Goal: Task Accomplishment & Management: Manage account settings

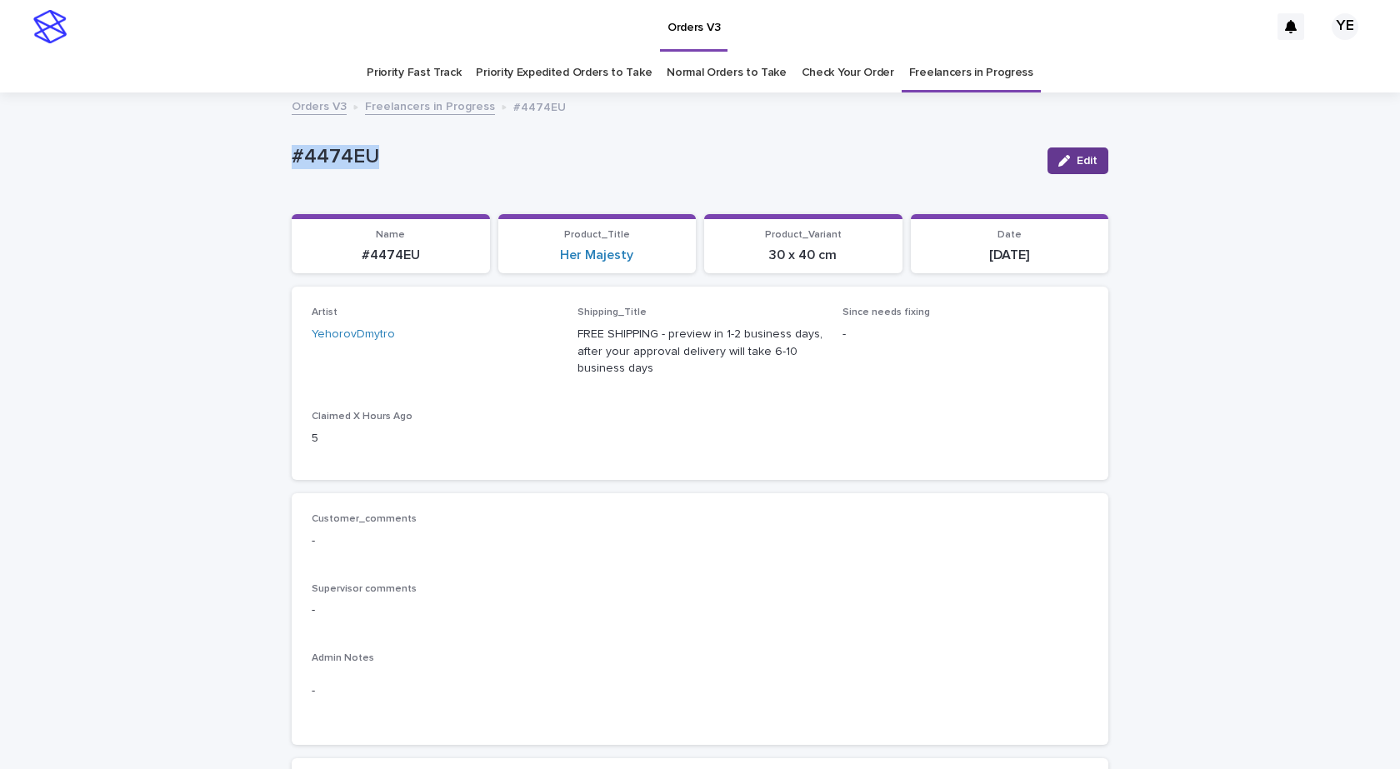
click at [1073, 173] on button "Edit" at bounding box center [1077, 160] width 61 height 27
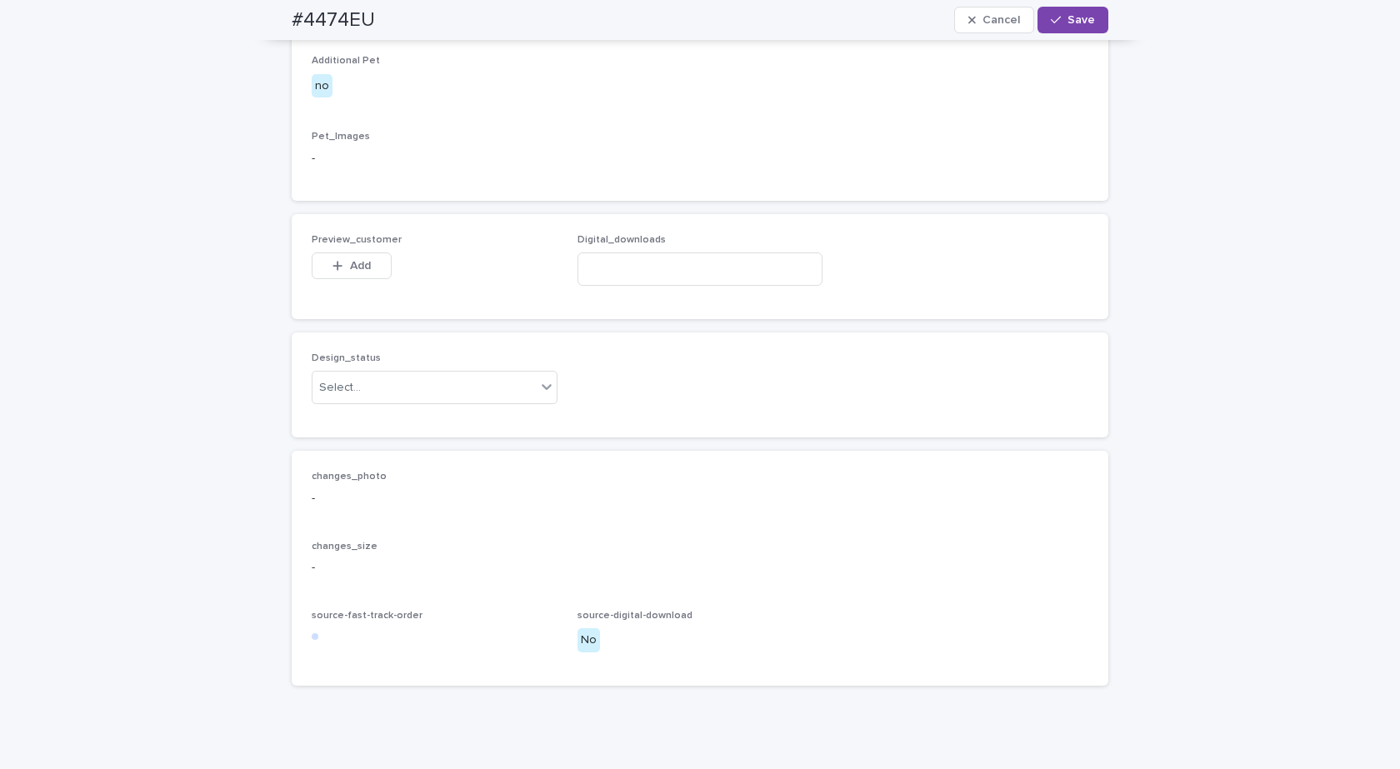
scroll to position [1042, 0]
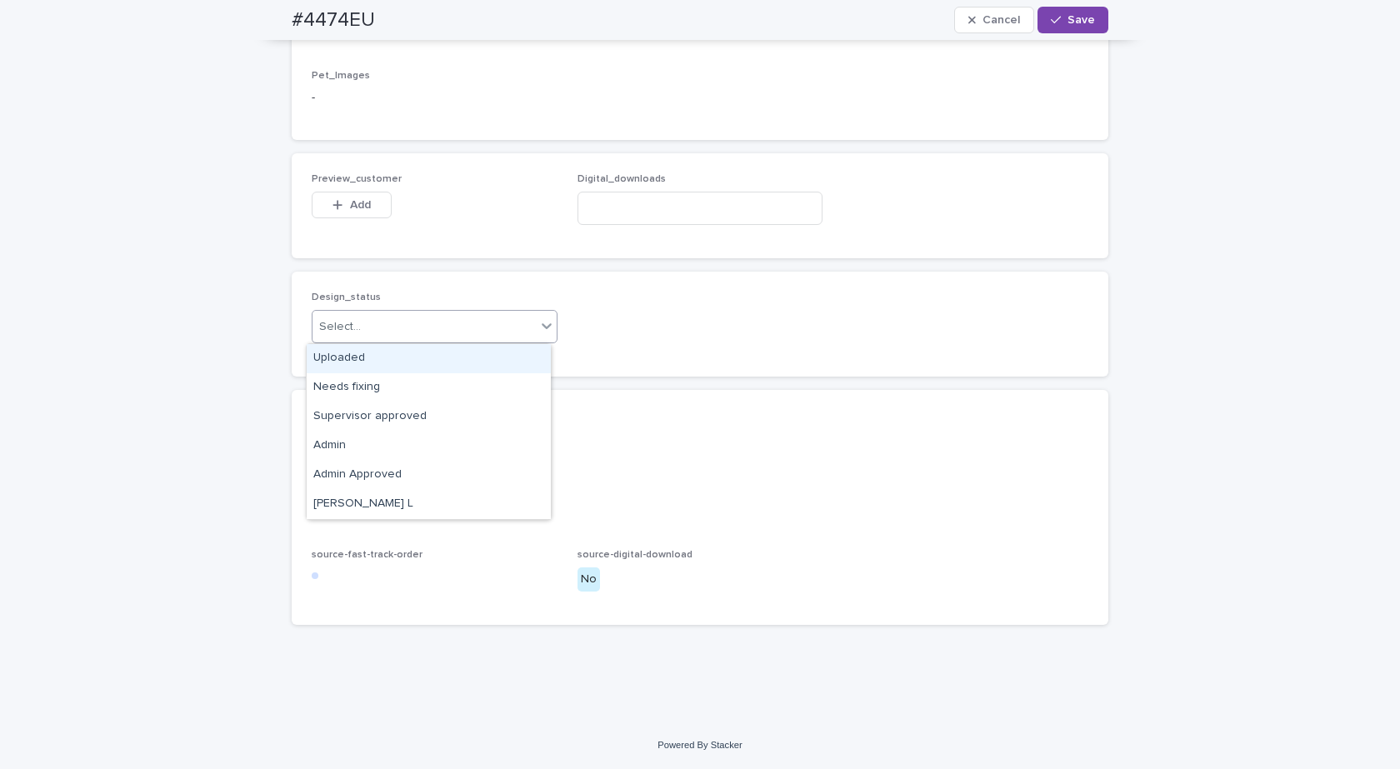
click at [450, 333] on div "Select..." at bounding box center [423, 326] width 223 height 27
click at [359, 357] on div "Uploaded" at bounding box center [429, 358] width 244 height 29
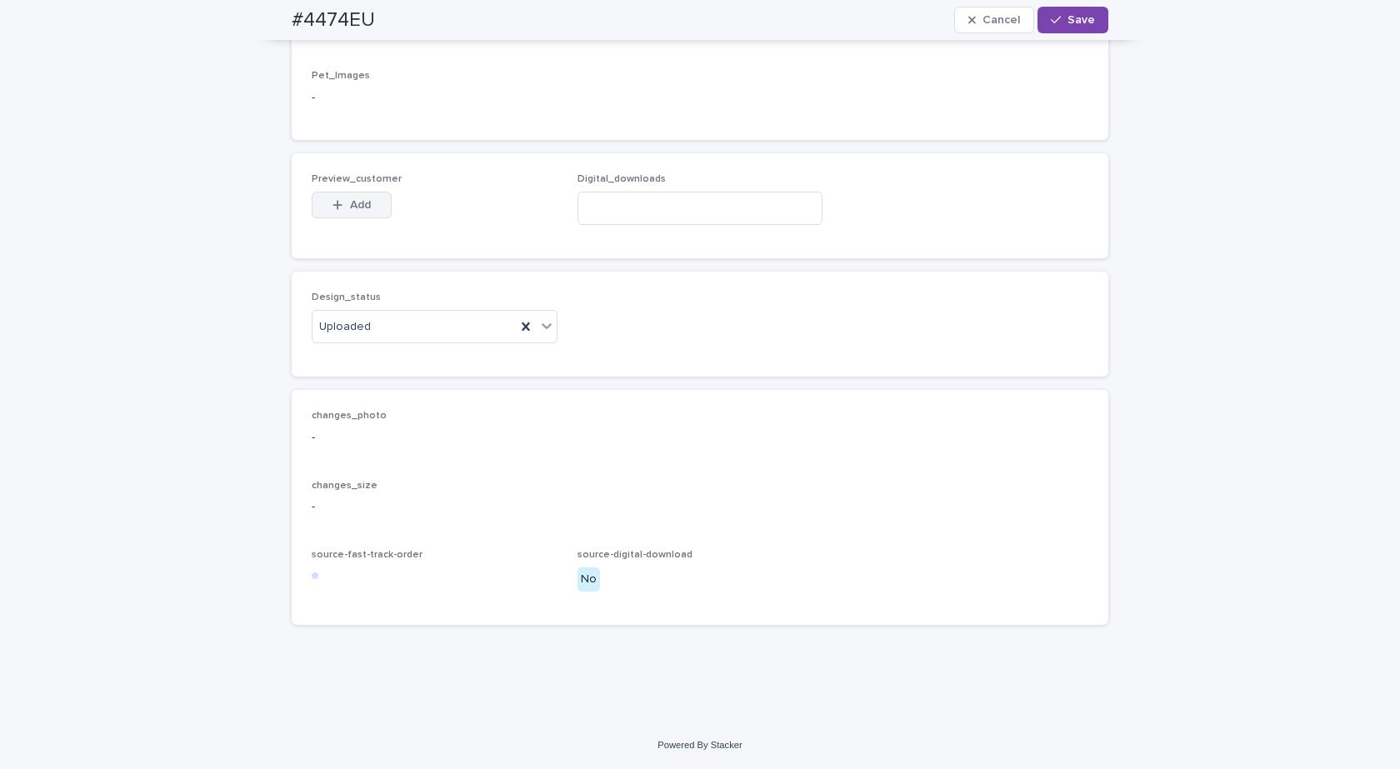
click at [356, 206] on span "Add" at bounding box center [360, 205] width 21 height 12
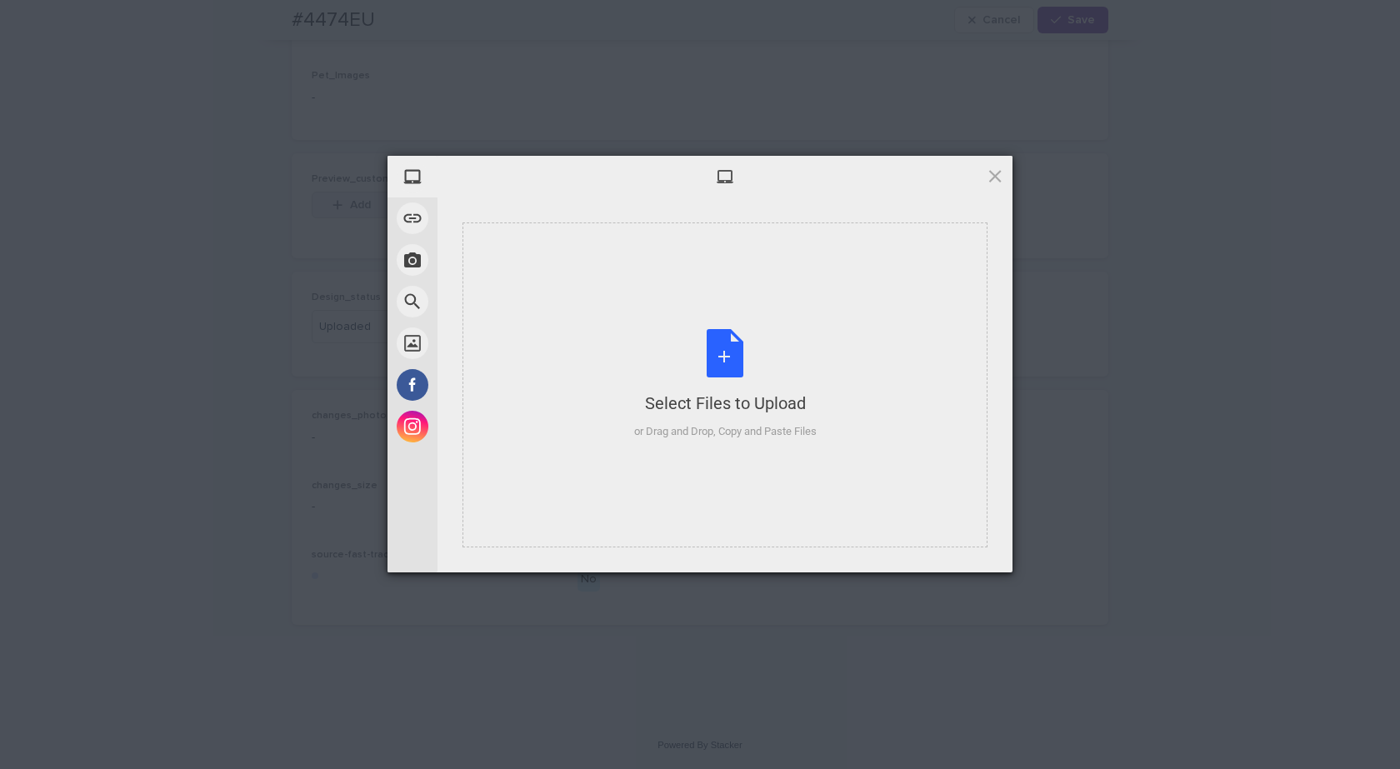
click at [734, 352] on div "Select Files to Upload or Drag and Drop, Copy and Paste Files" at bounding box center [725, 384] width 182 height 111
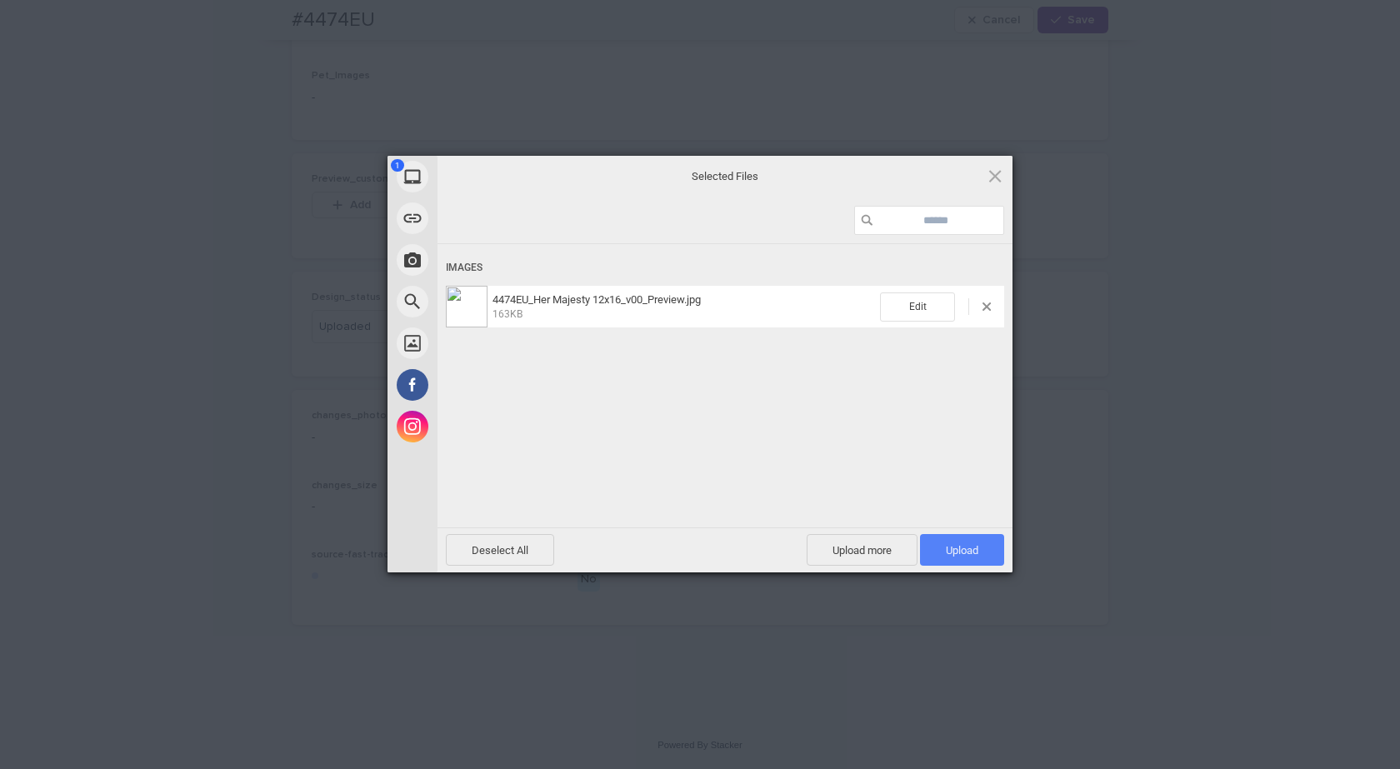
click at [962, 537] on span "Upload 1" at bounding box center [962, 550] width 84 height 32
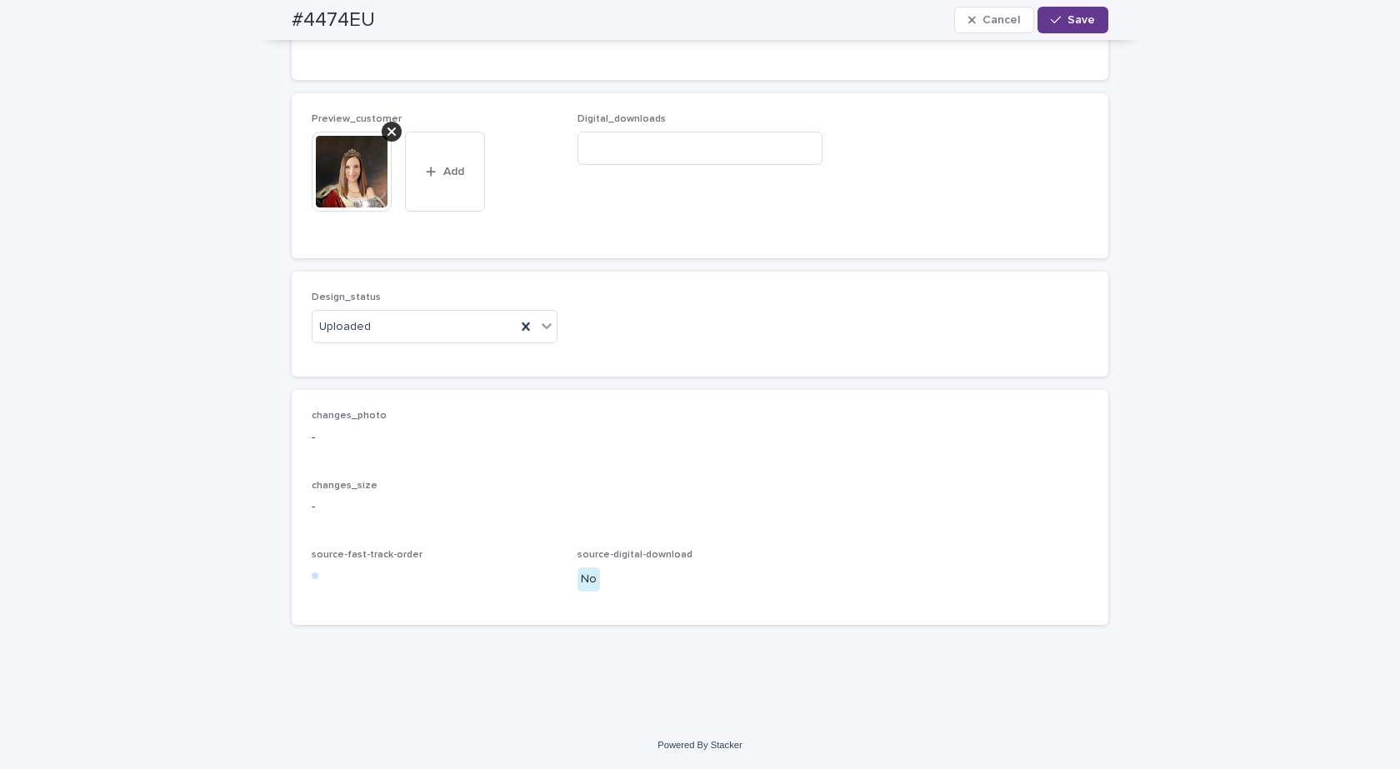
click at [1076, 12] on button "Save" at bounding box center [1072, 20] width 71 height 27
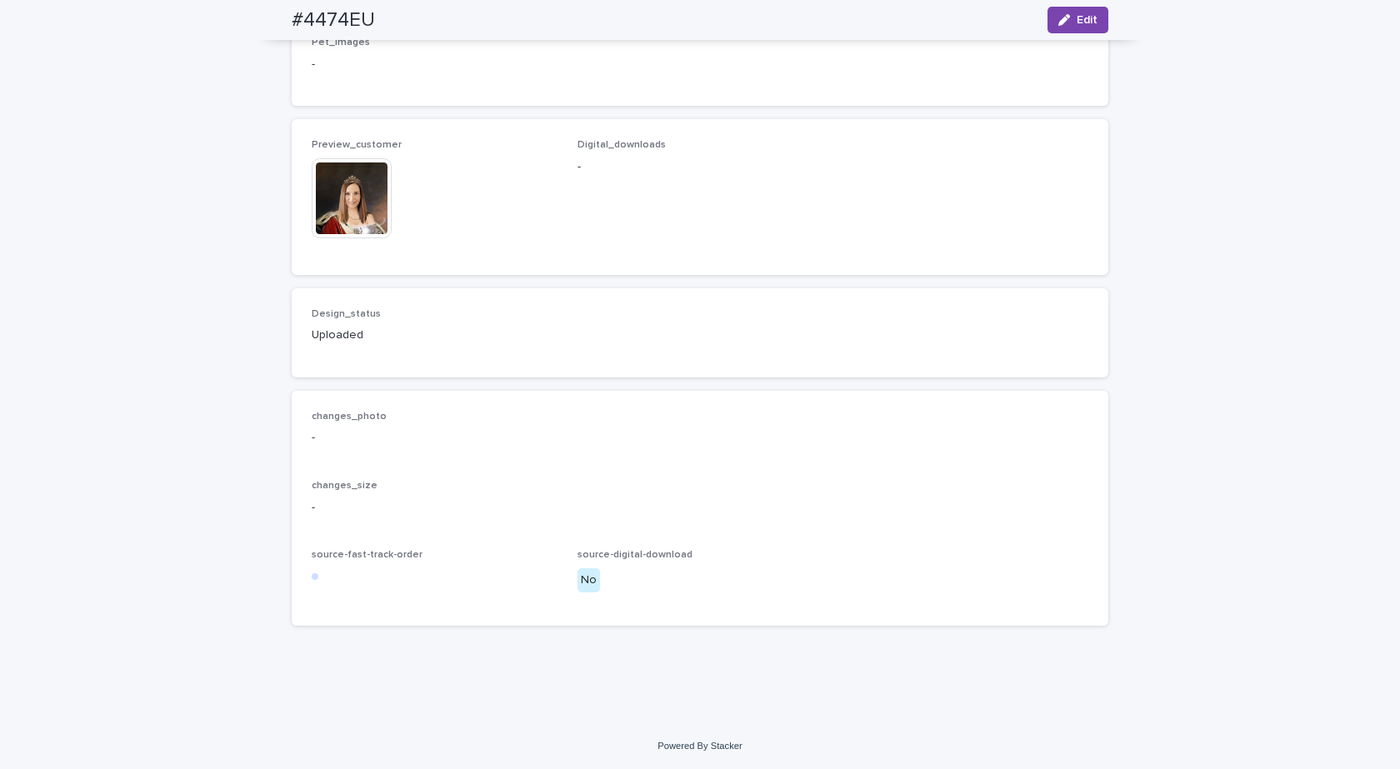
click at [357, 211] on img at bounding box center [352, 198] width 80 height 80
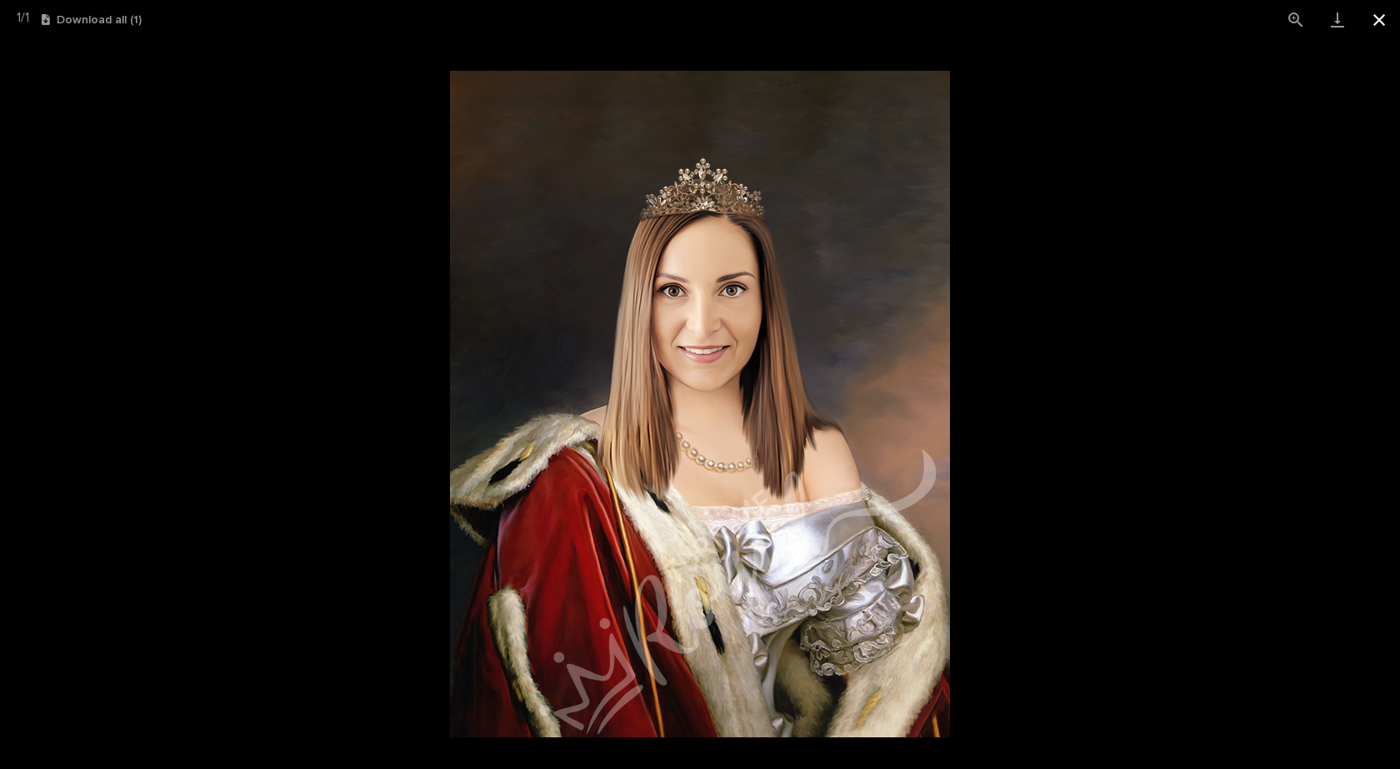
click at [1389, 16] on button "Close gallery" at bounding box center [1379, 19] width 42 height 39
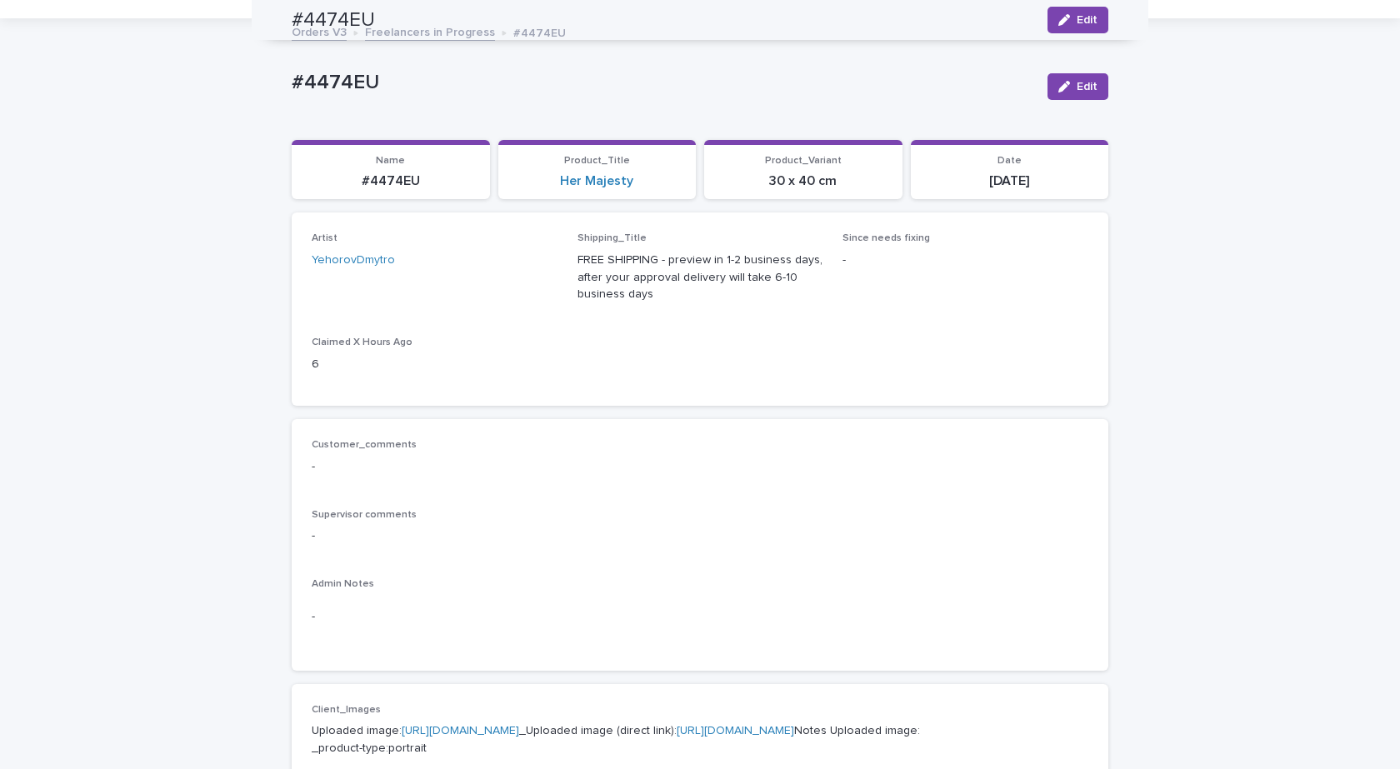
scroll to position [0, 0]
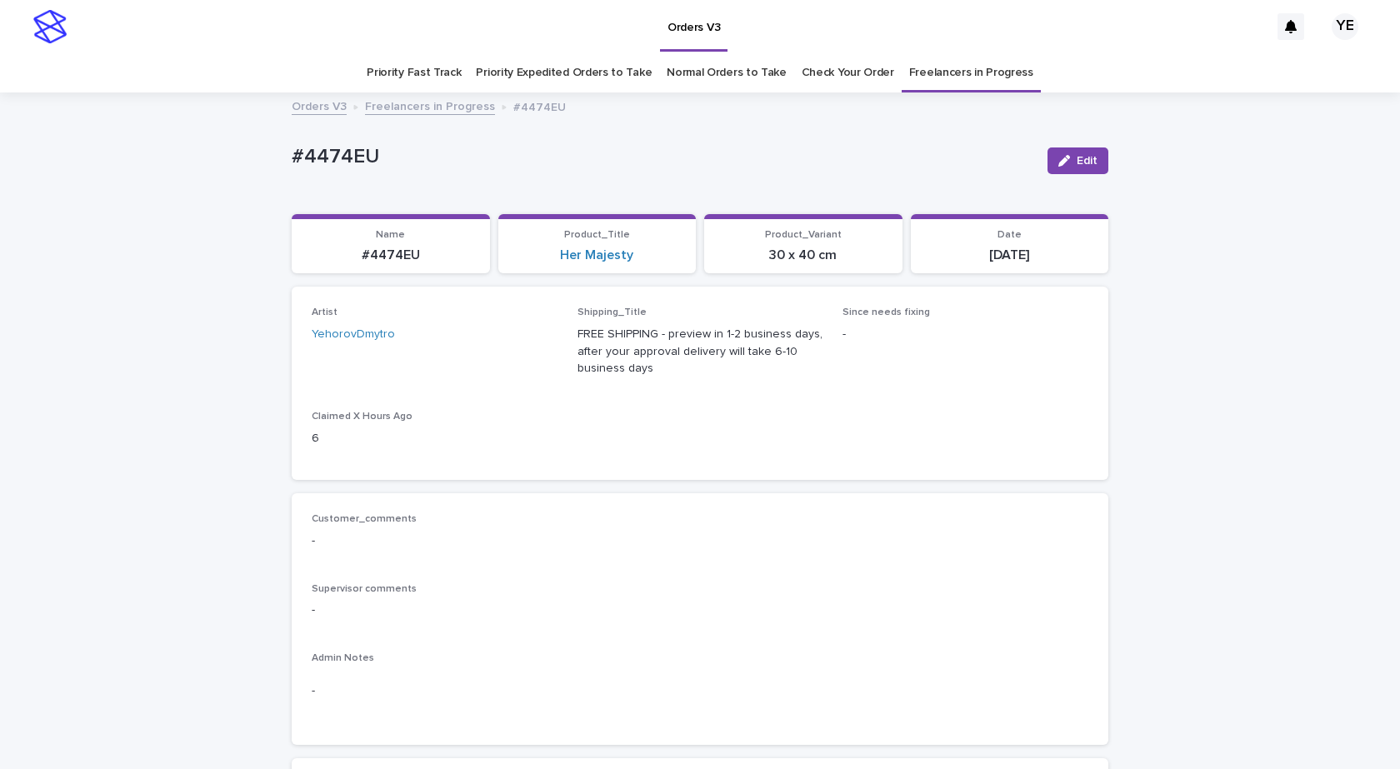
click at [410, 101] on link "Freelancers in Progress" at bounding box center [430, 105] width 130 height 19
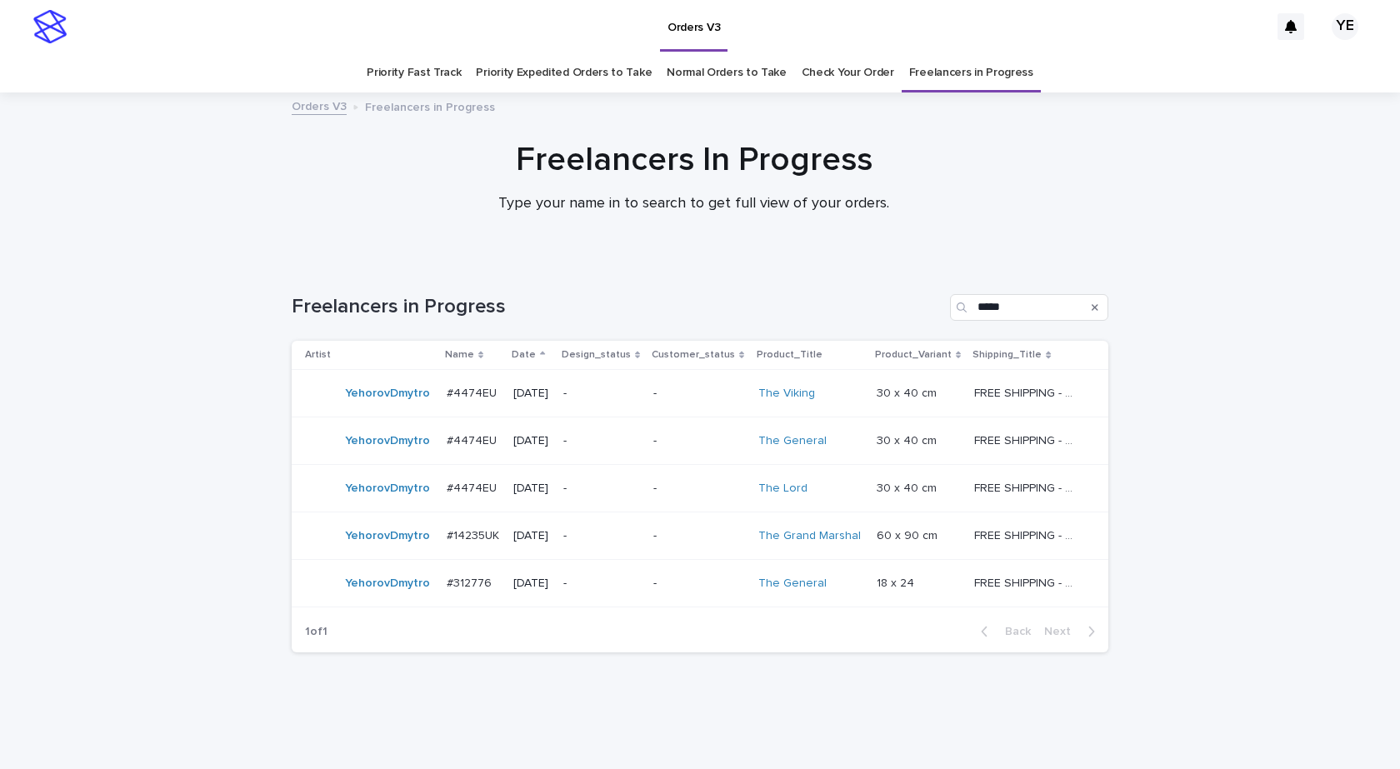
click at [375, 407] on div "YehorovDmytro" at bounding box center [387, 393] width 85 height 27
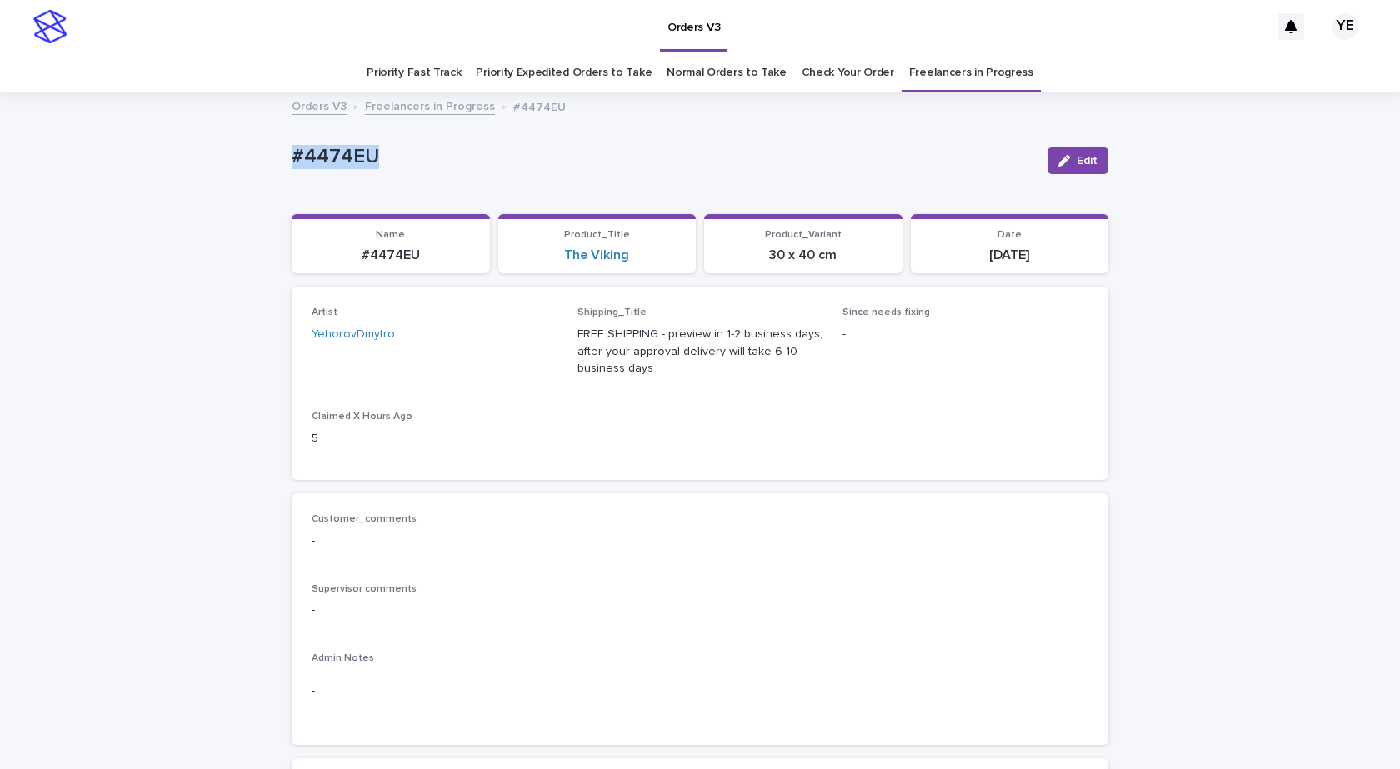
drag, startPoint x: 419, startPoint y: 157, endPoint x: 213, endPoint y: 144, distance: 206.2
copy p "#4474EU"
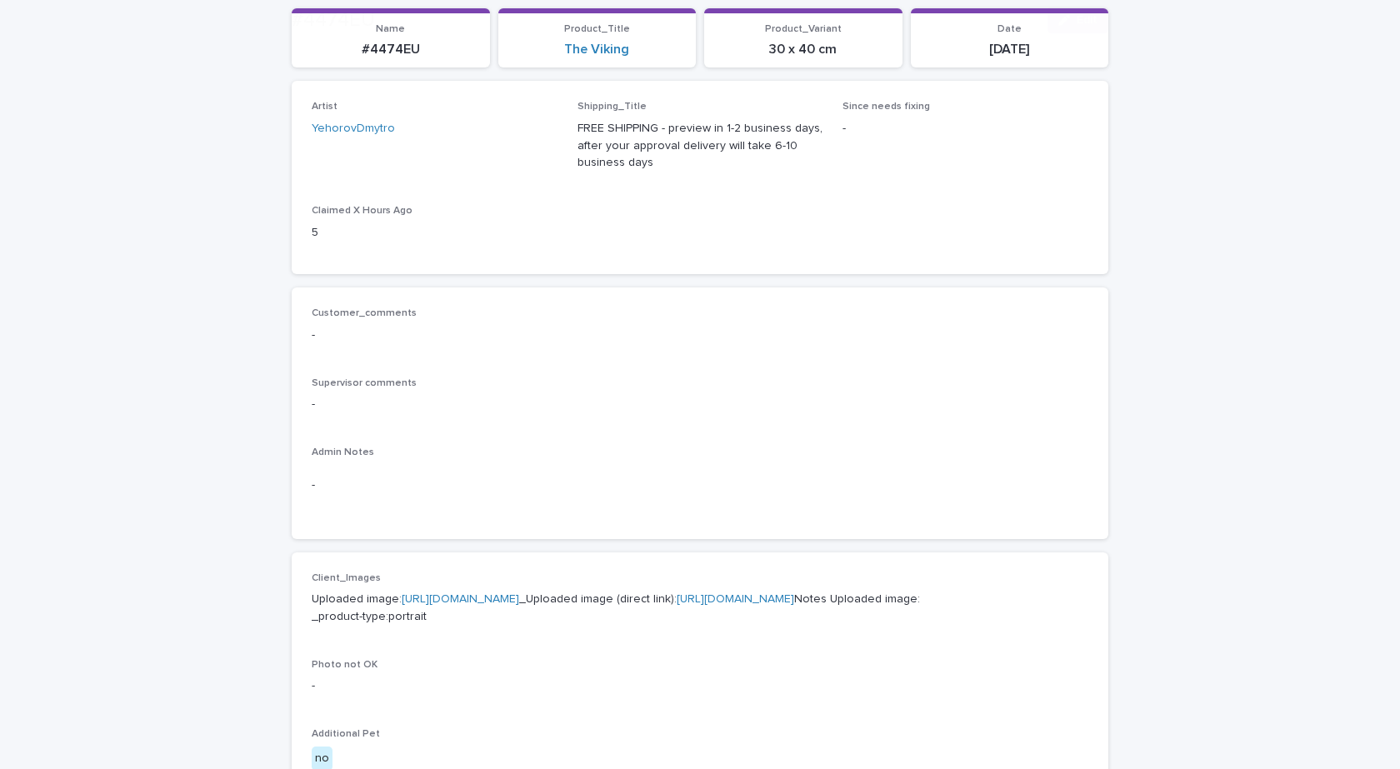
scroll to position [500, 0]
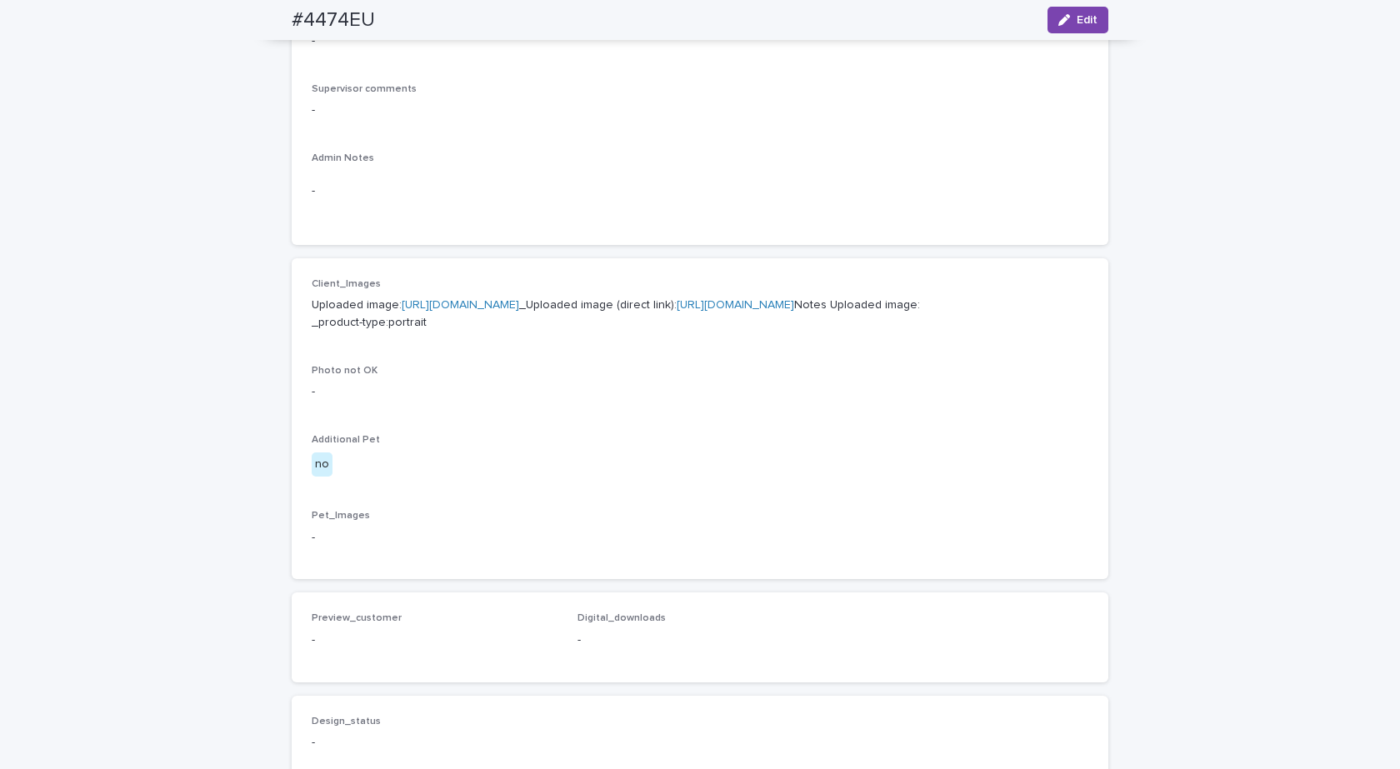
click at [503, 302] on link "https://cdn.shopify.com-uploadkit.app/s/files/1/0033/4807/0511/files/download.h…" at bounding box center [460, 305] width 117 height 12
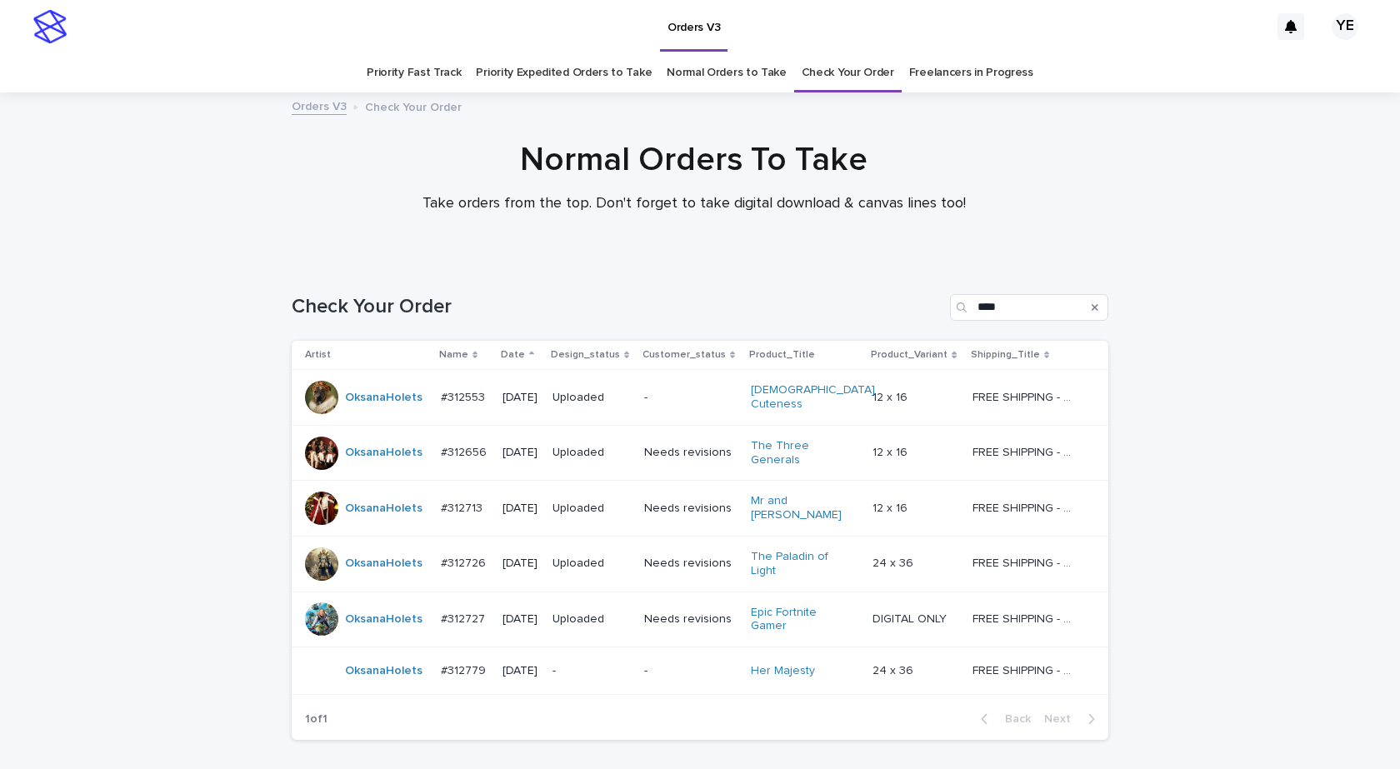
click at [146, 577] on div "Loading... Saving… Loading... Saving… Check Your Order **** Artist Name Date De…" at bounding box center [700, 549] width 1400 height 576
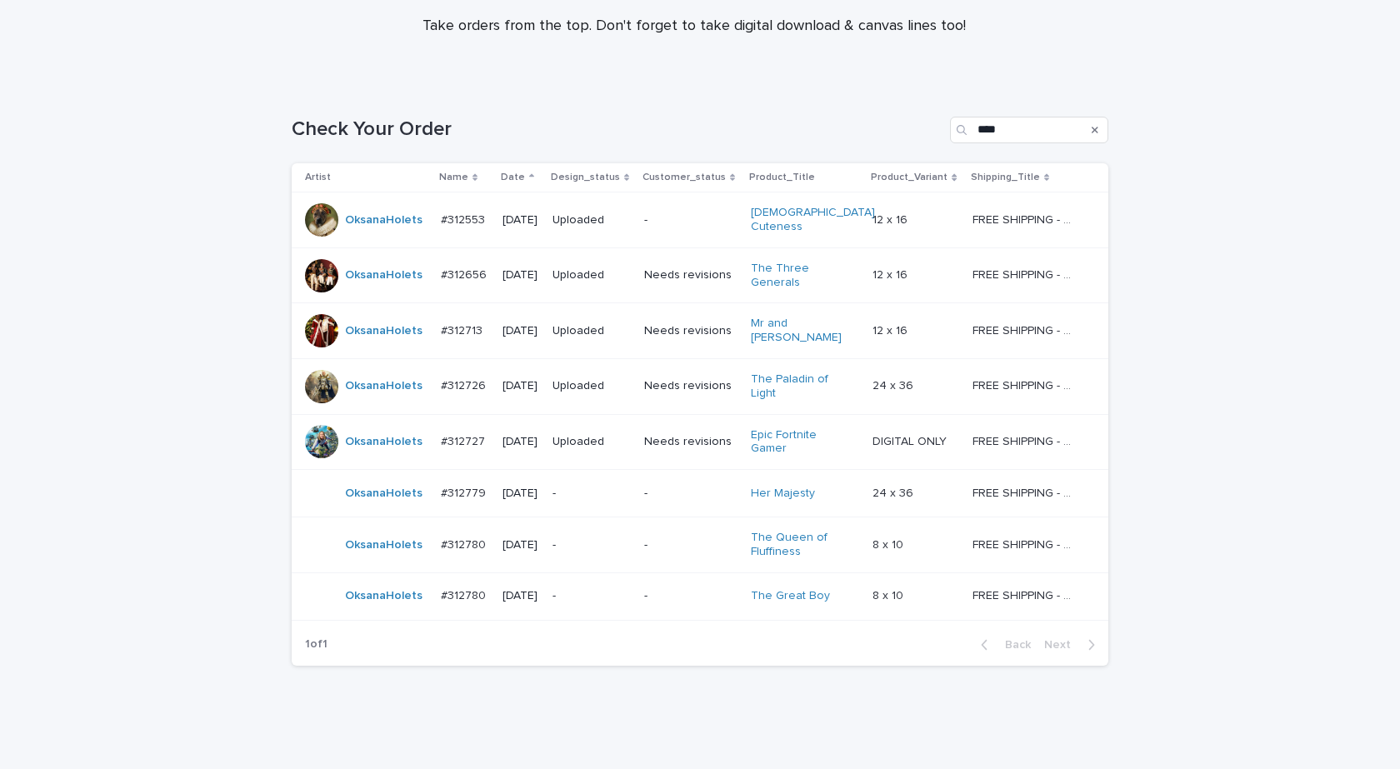
scroll to position [178, 0]
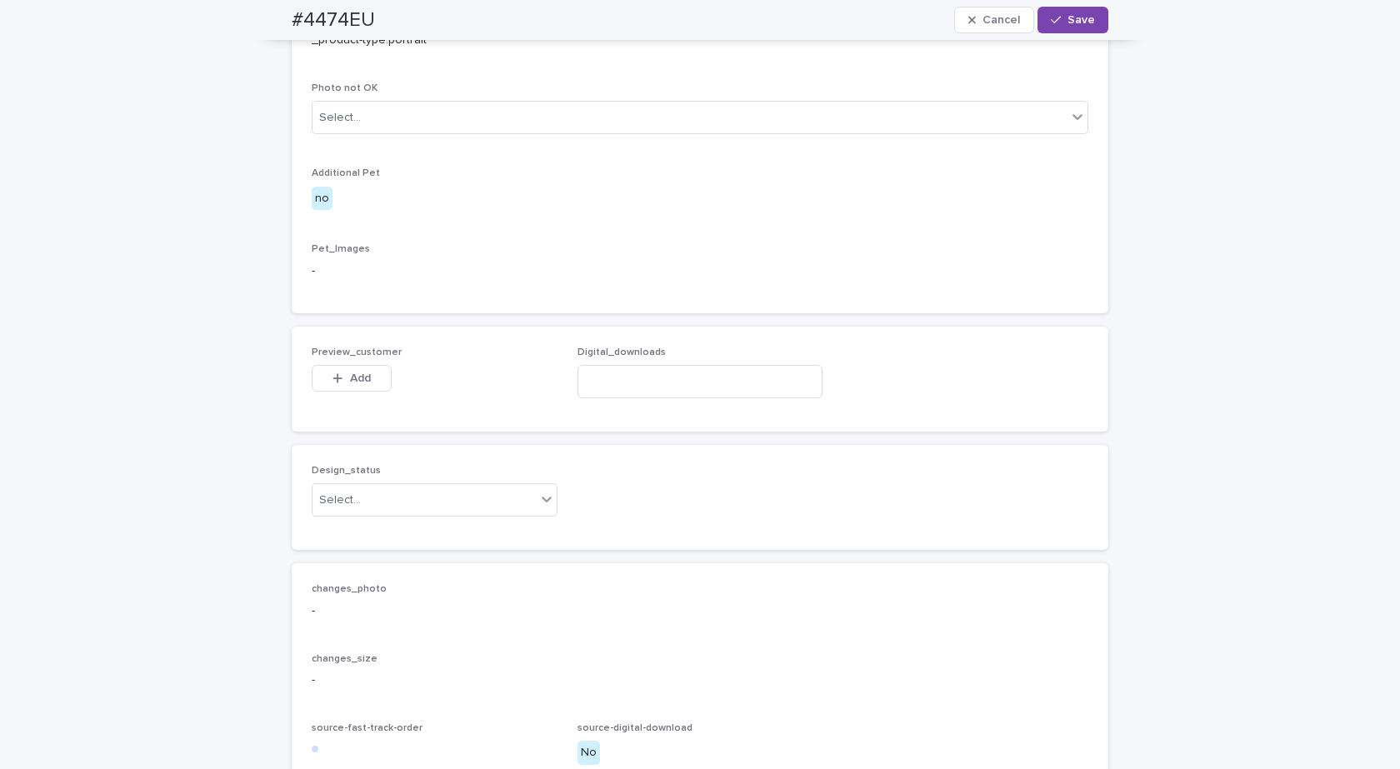
scroll to position [1042, 0]
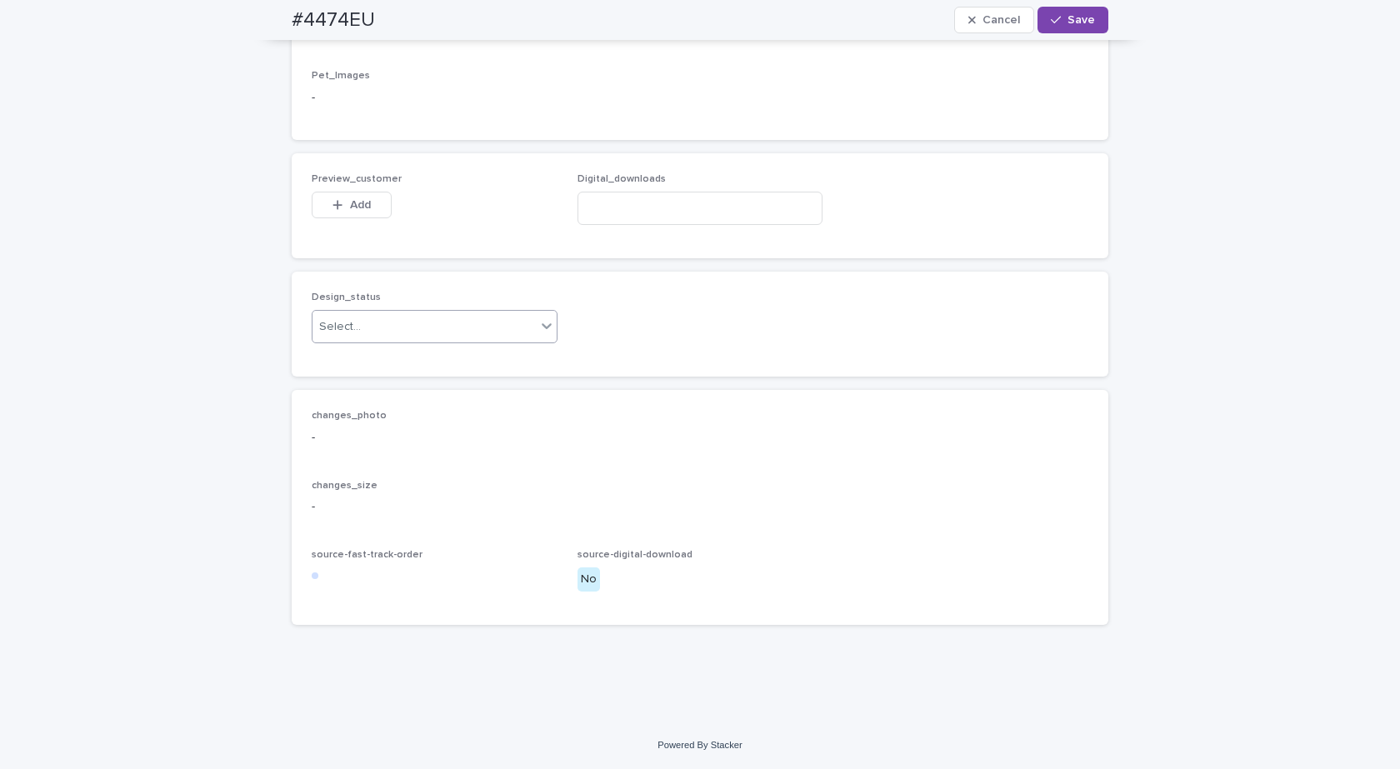
click at [363, 335] on div "Select..." at bounding box center [423, 326] width 223 height 27
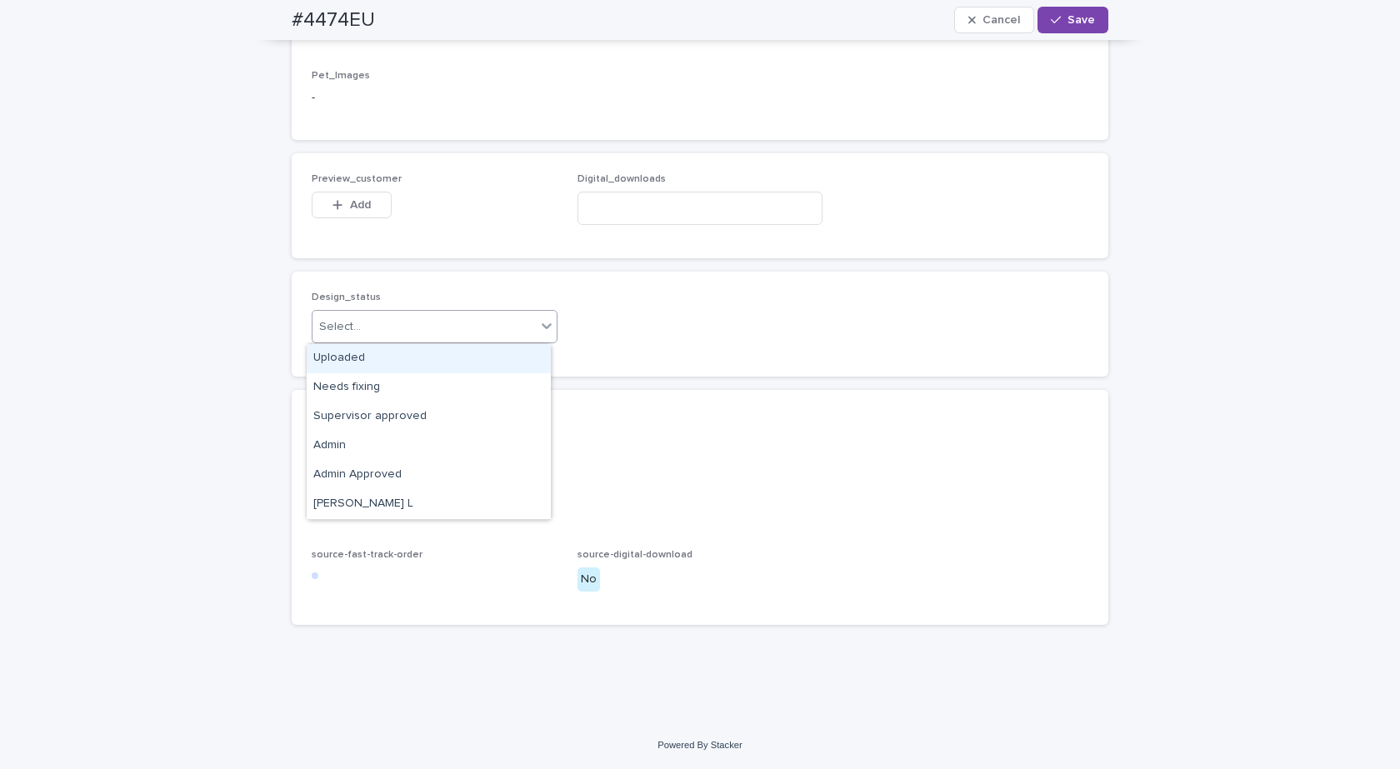
click at [338, 362] on div "Uploaded" at bounding box center [429, 358] width 244 height 29
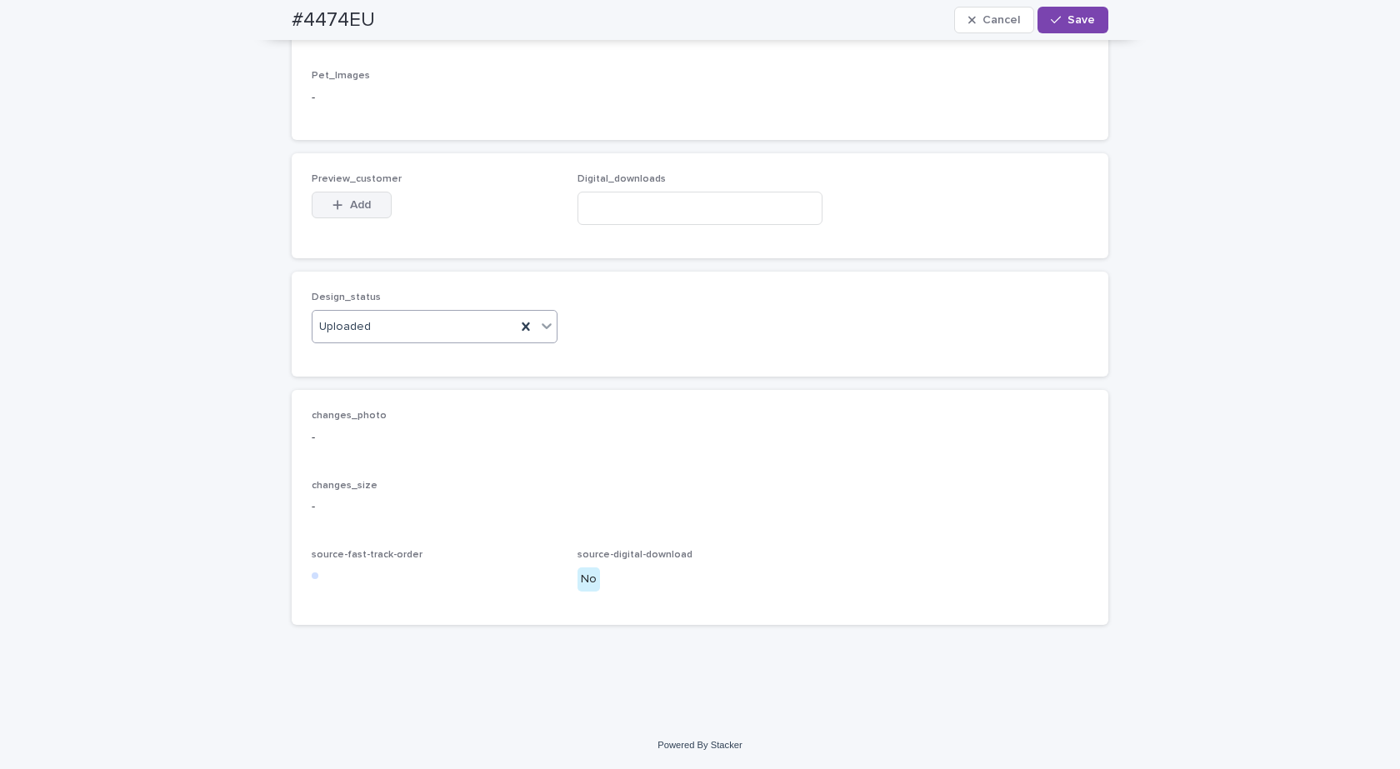
click at [338, 194] on button "Add" at bounding box center [352, 205] width 80 height 27
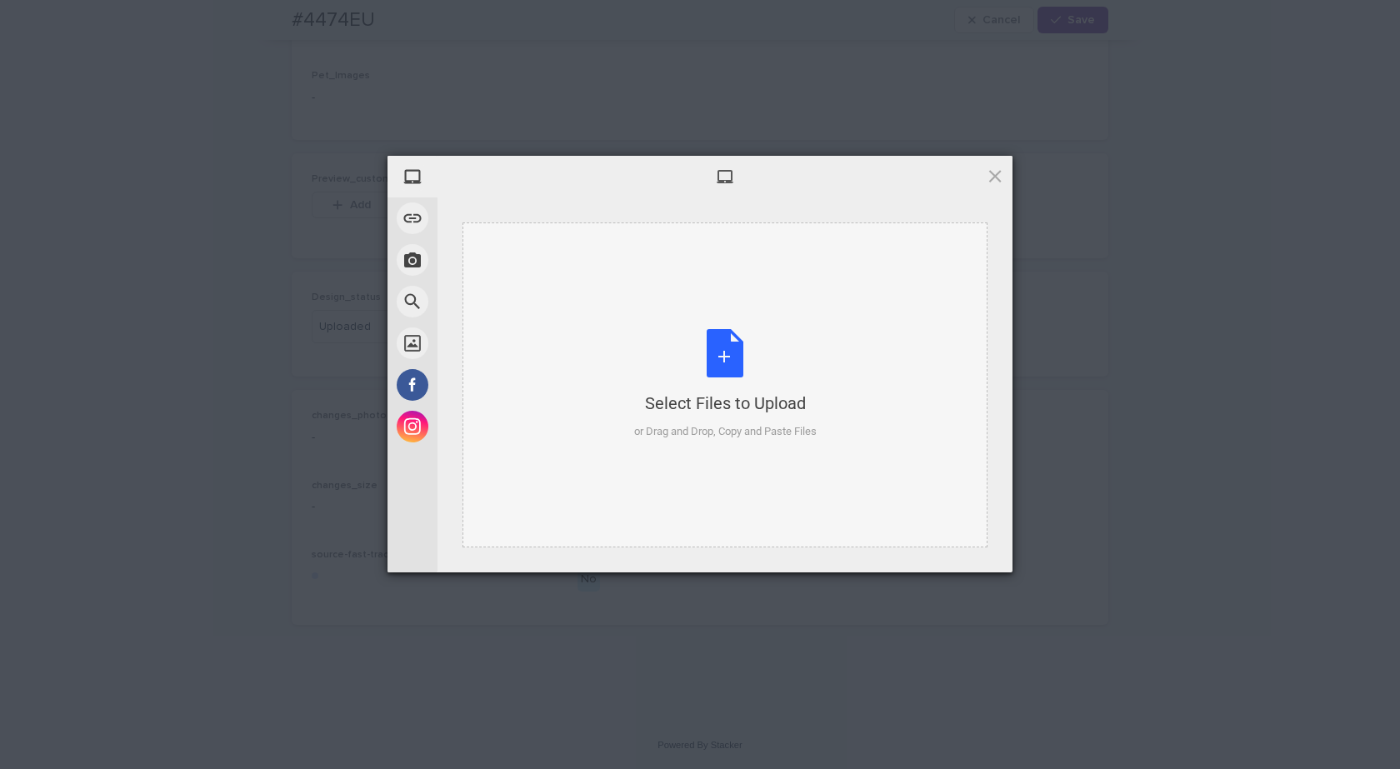
click at [801, 340] on div "Select Files to Upload or Drag and Drop, Copy and Paste Files" at bounding box center [725, 384] width 182 height 111
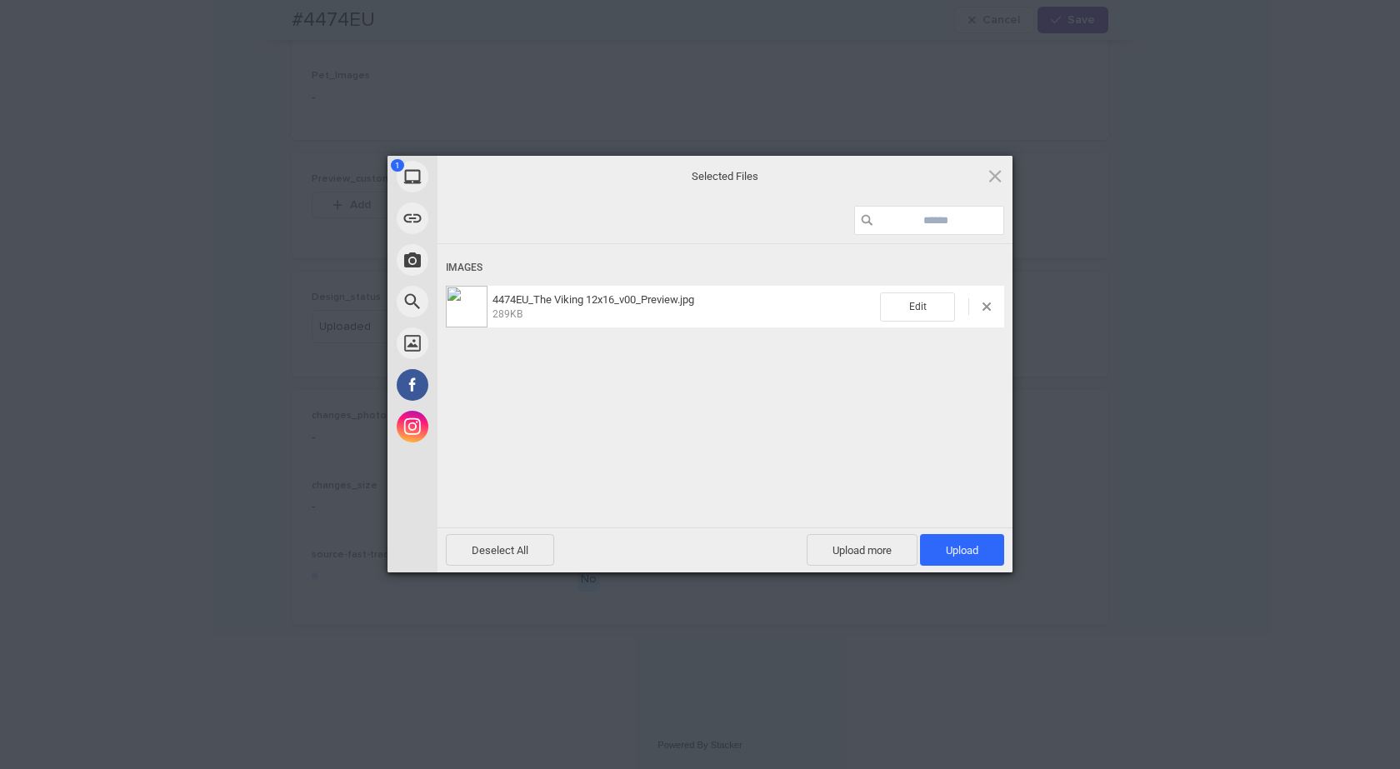
click at [950, 531] on div "Deselect All Upload more Upload 1" at bounding box center [724, 549] width 575 height 45
click at [951, 536] on span "Upload 1" at bounding box center [962, 550] width 84 height 32
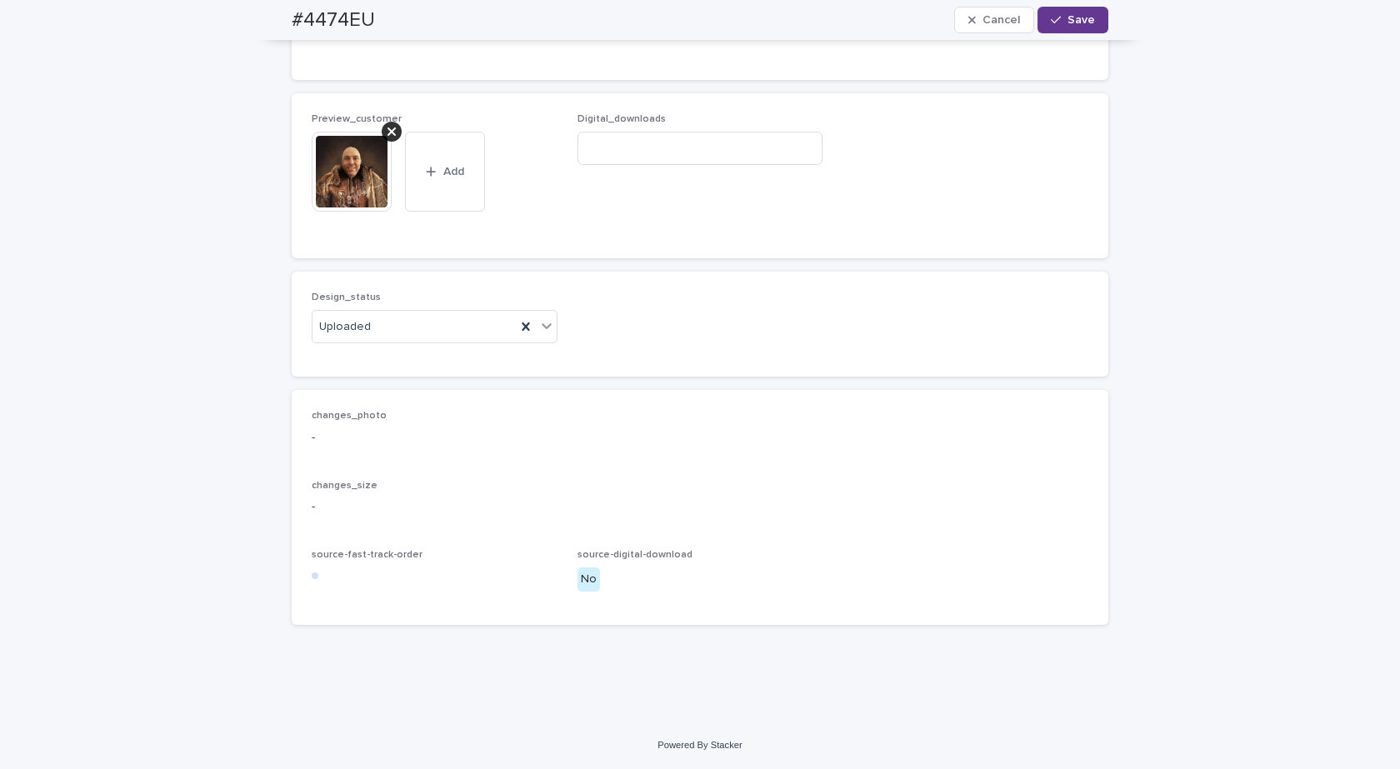
click at [1067, 18] on span "Save" at bounding box center [1080, 20] width 27 height 12
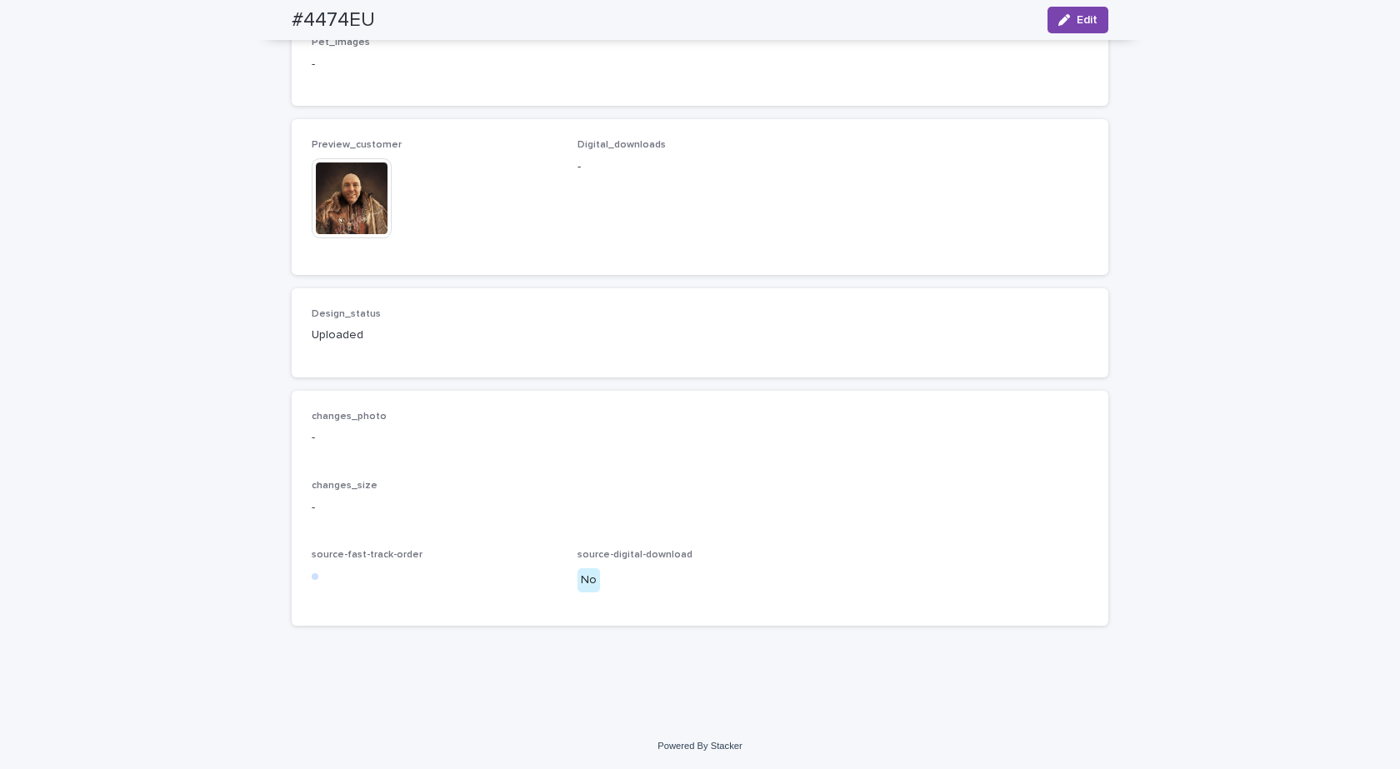
click at [357, 216] on img at bounding box center [352, 198] width 80 height 80
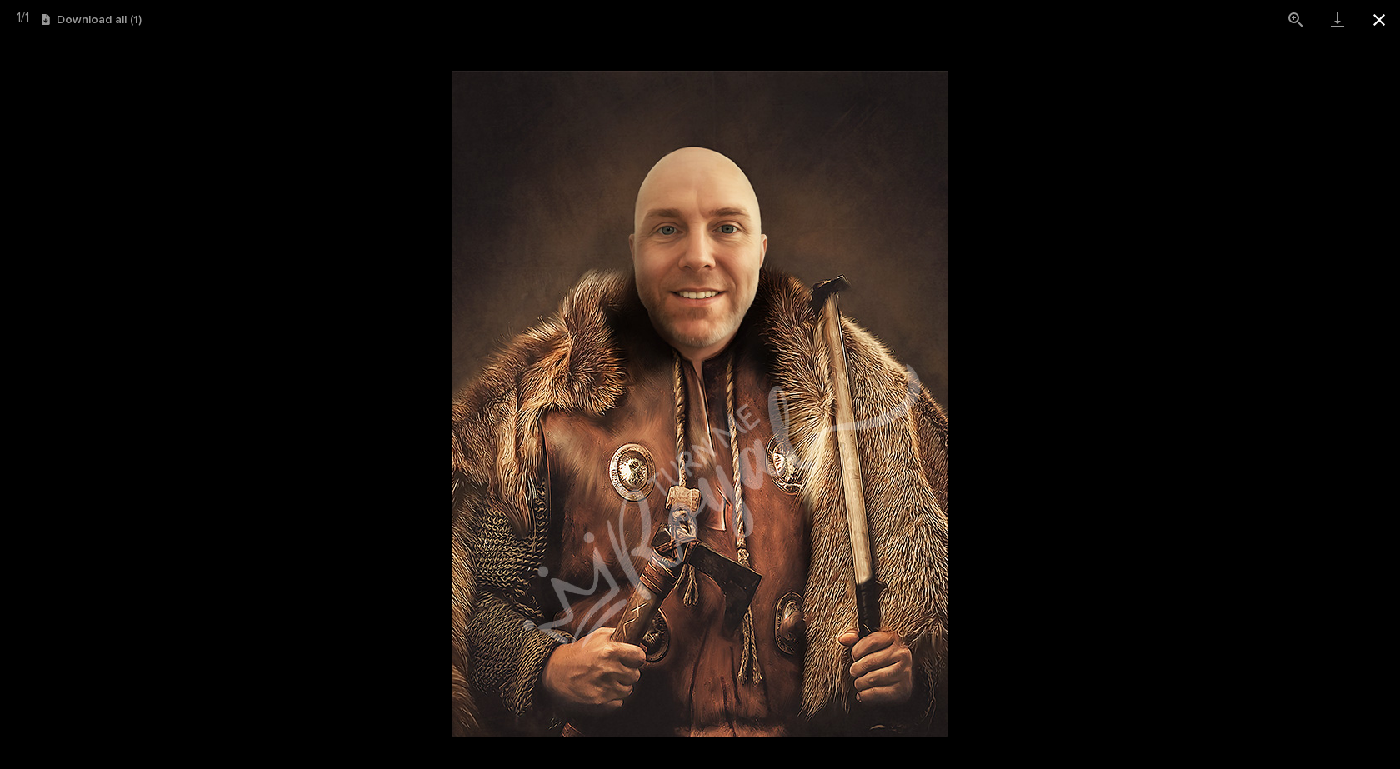
click at [1390, 14] on button "Close gallery" at bounding box center [1379, 19] width 42 height 39
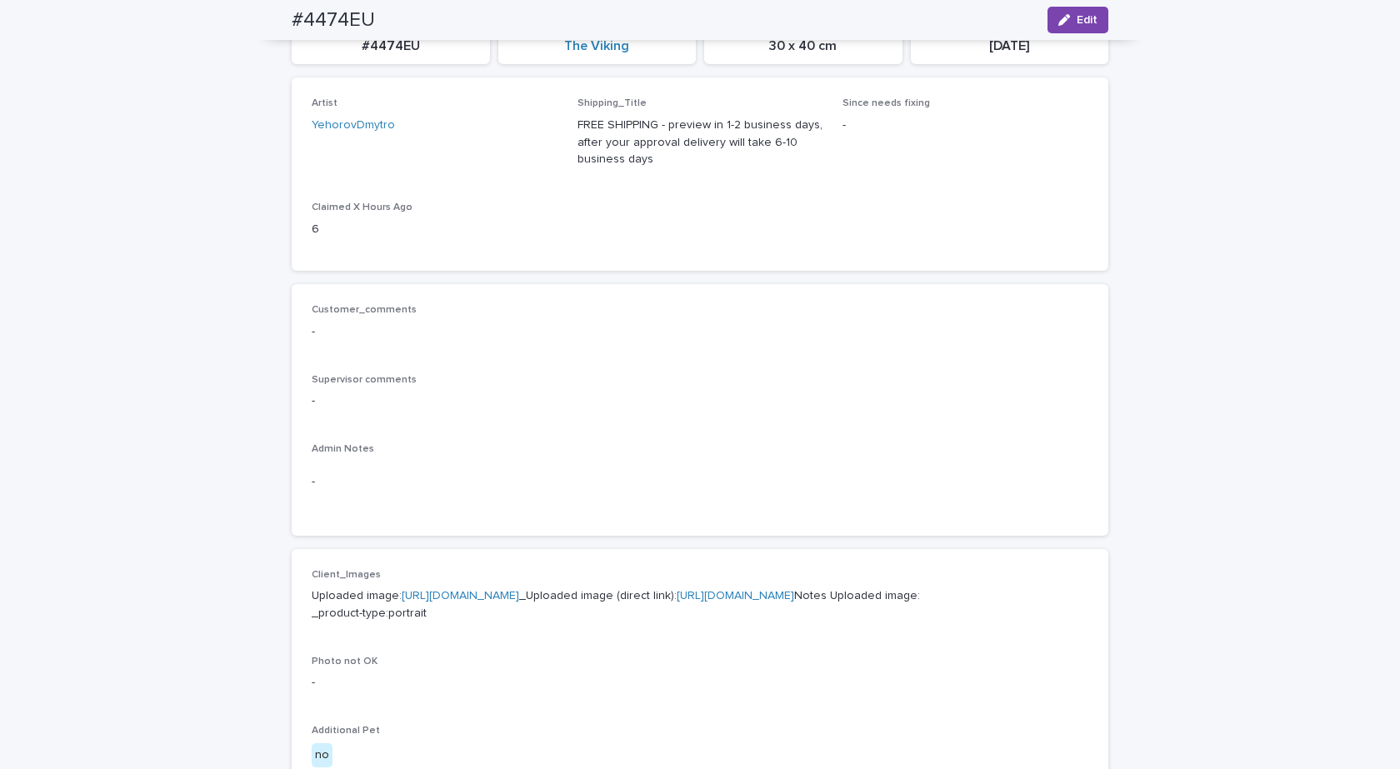
scroll to position [0, 0]
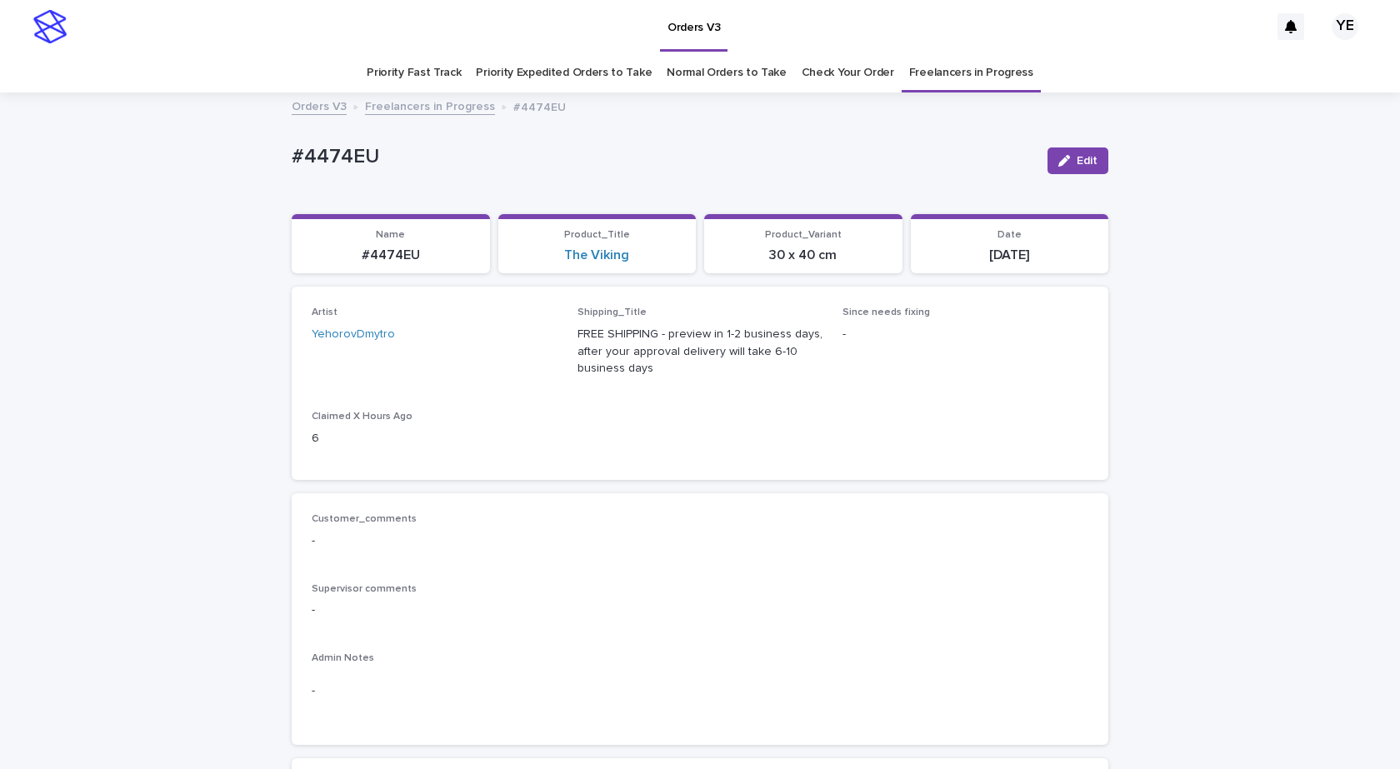
click at [417, 107] on link "Freelancers in Progress" at bounding box center [430, 105] width 130 height 19
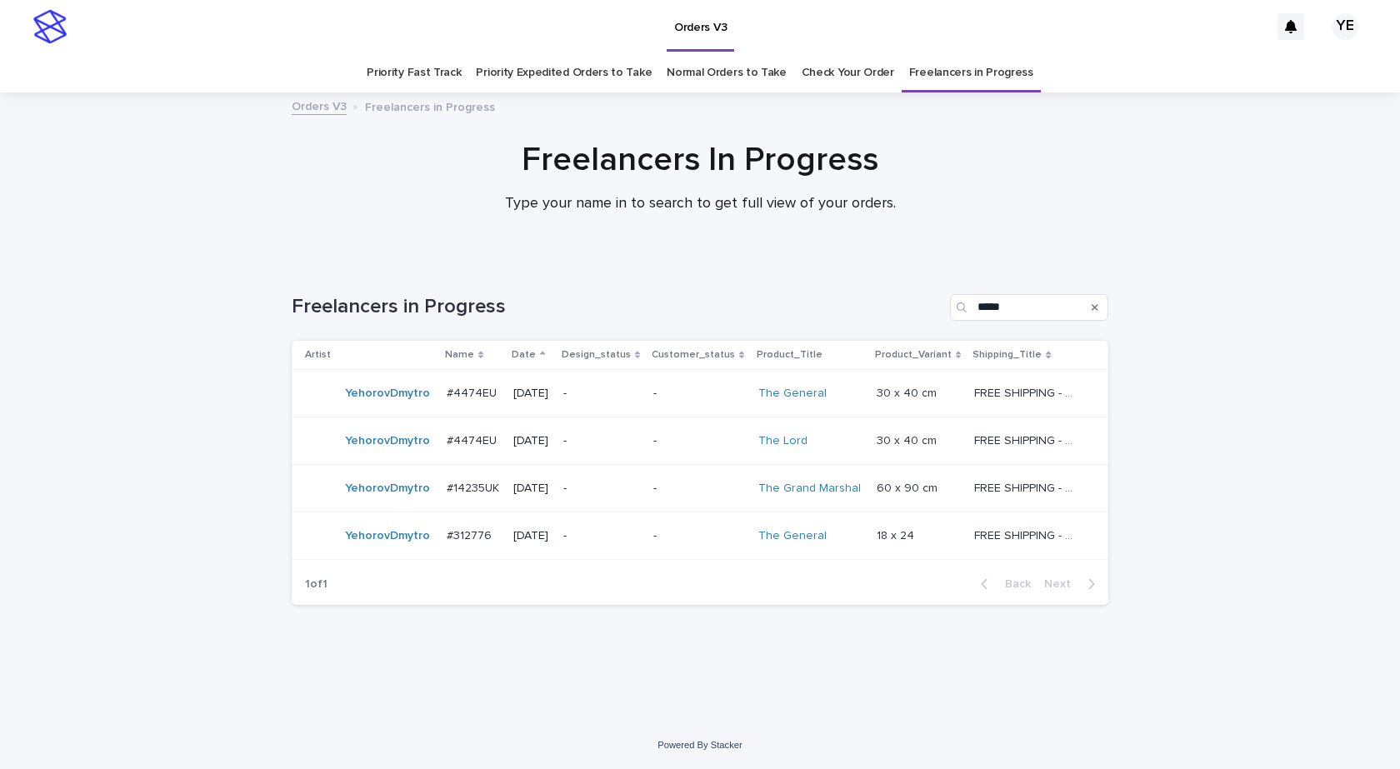
click at [387, 411] on td "YehorovDmytro" at bounding box center [366, 393] width 148 height 47
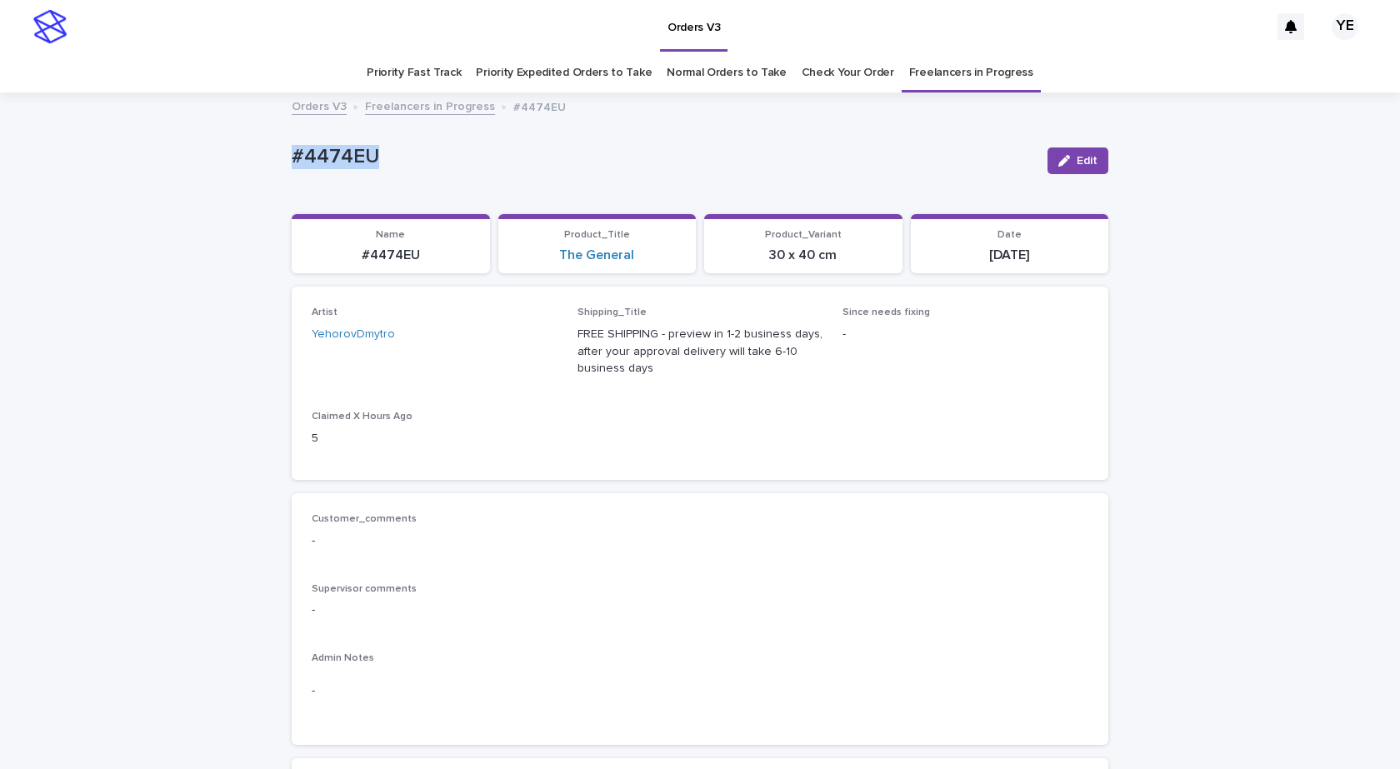
drag, startPoint x: 412, startPoint y: 167, endPoint x: 220, endPoint y: 138, distance: 194.6
copy p "#4474EU"
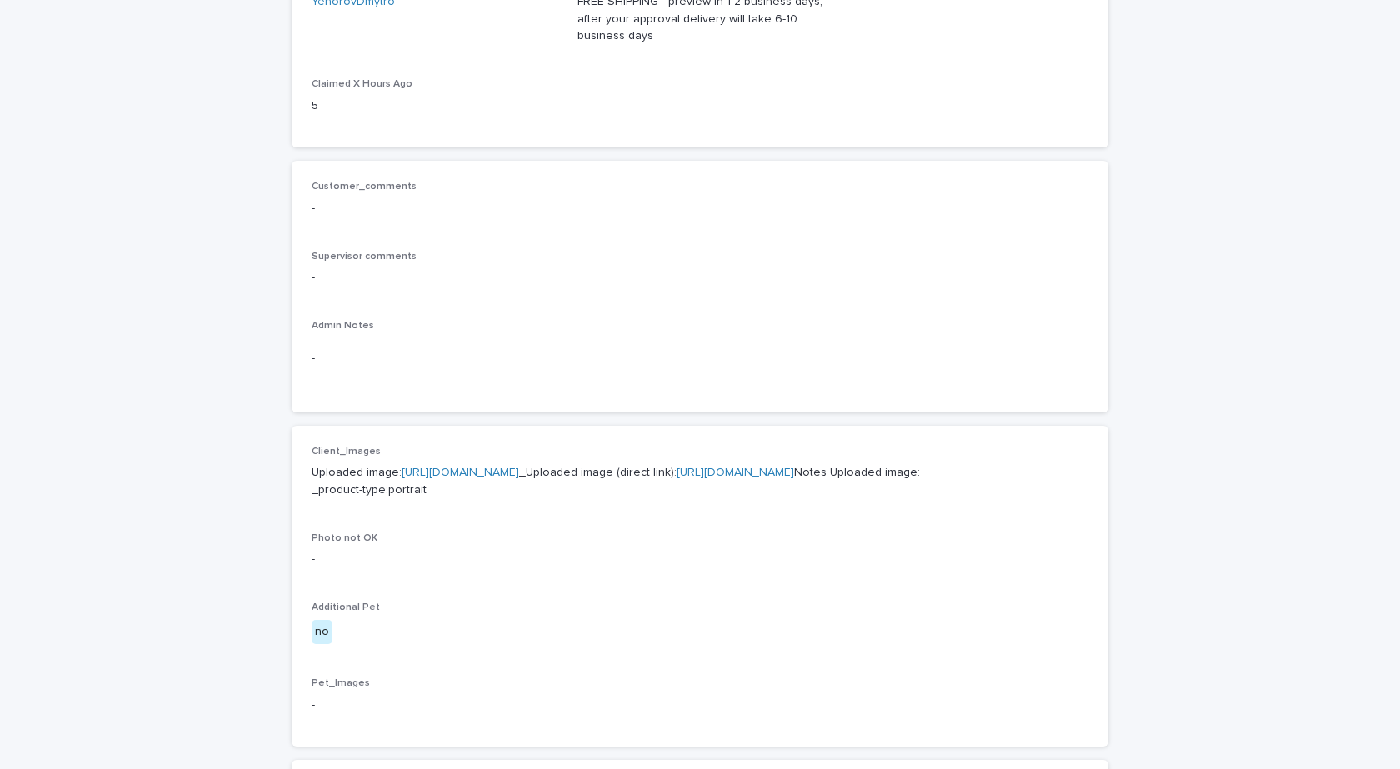
scroll to position [500, 0]
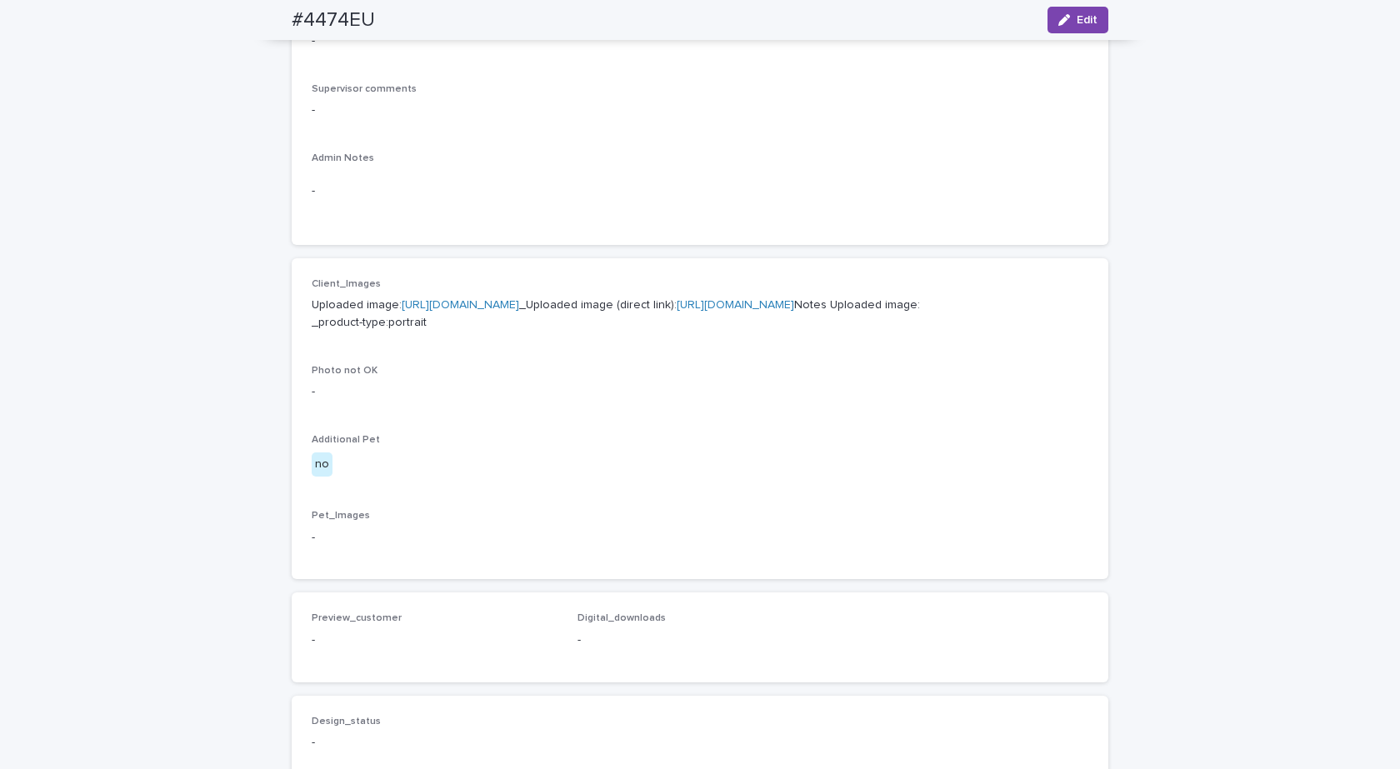
click at [519, 302] on link "https://cdn.shopify.com-uploadkit.app/s/files/1/0033/4807/0511/files/download.h…" at bounding box center [460, 305] width 117 height 12
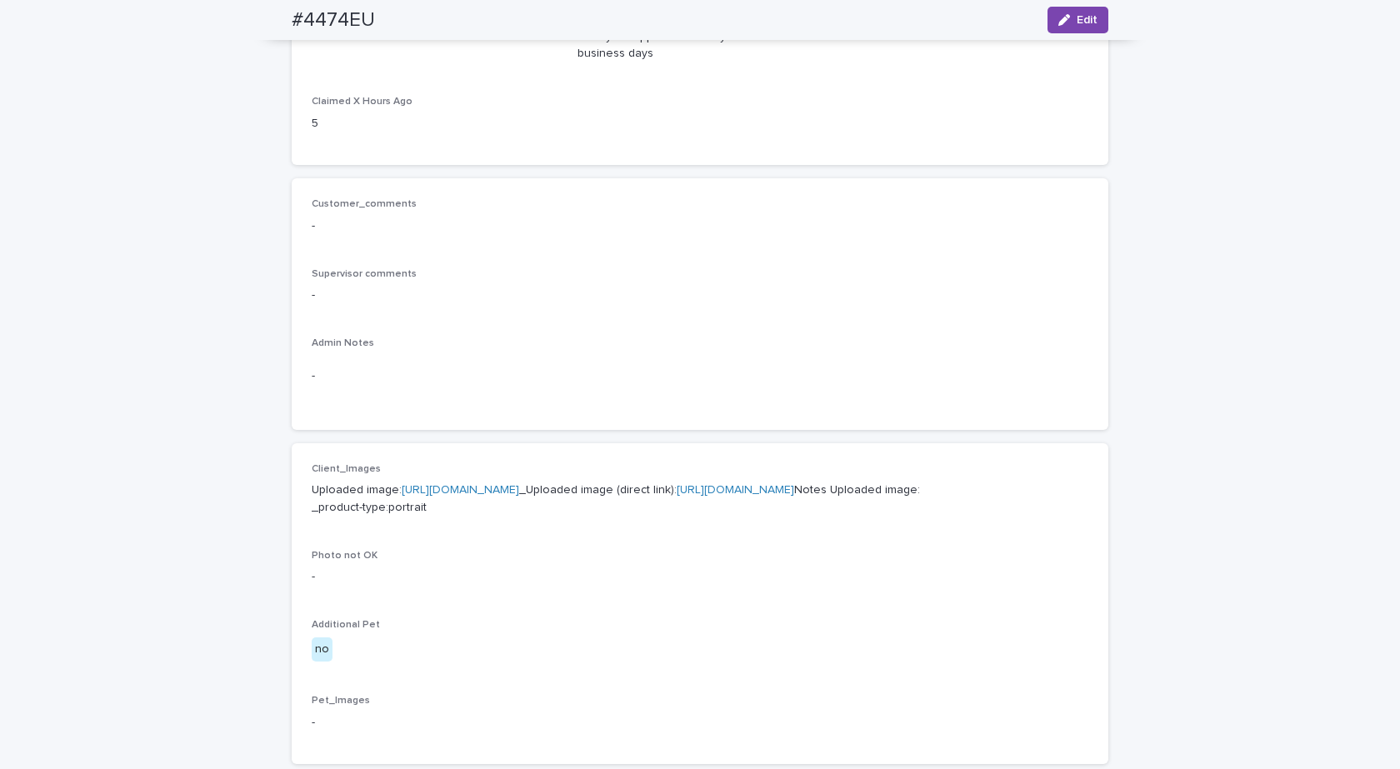
scroll to position [0, 0]
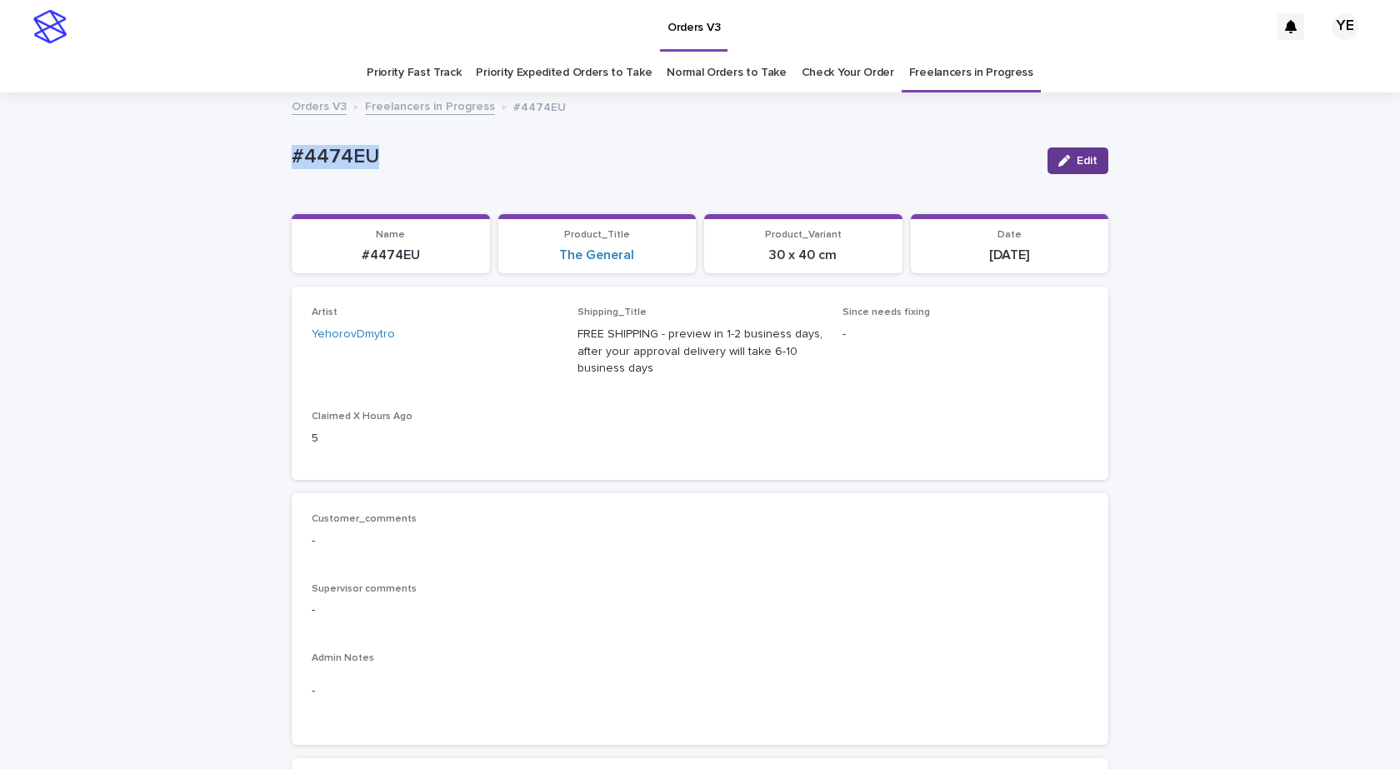
click at [1064, 153] on button "Edit" at bounding box center [1077, 160] width 61 height 27
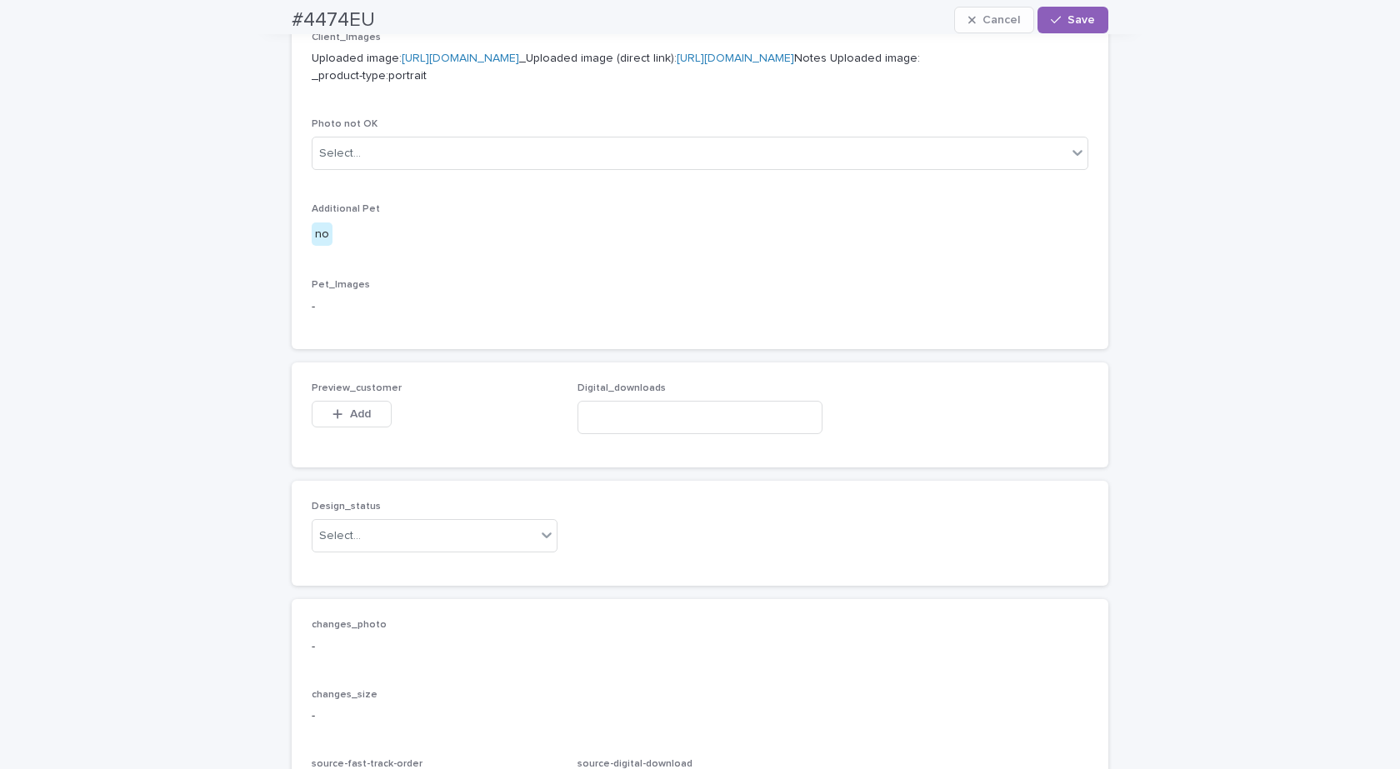
scroll to position [1042, 0]
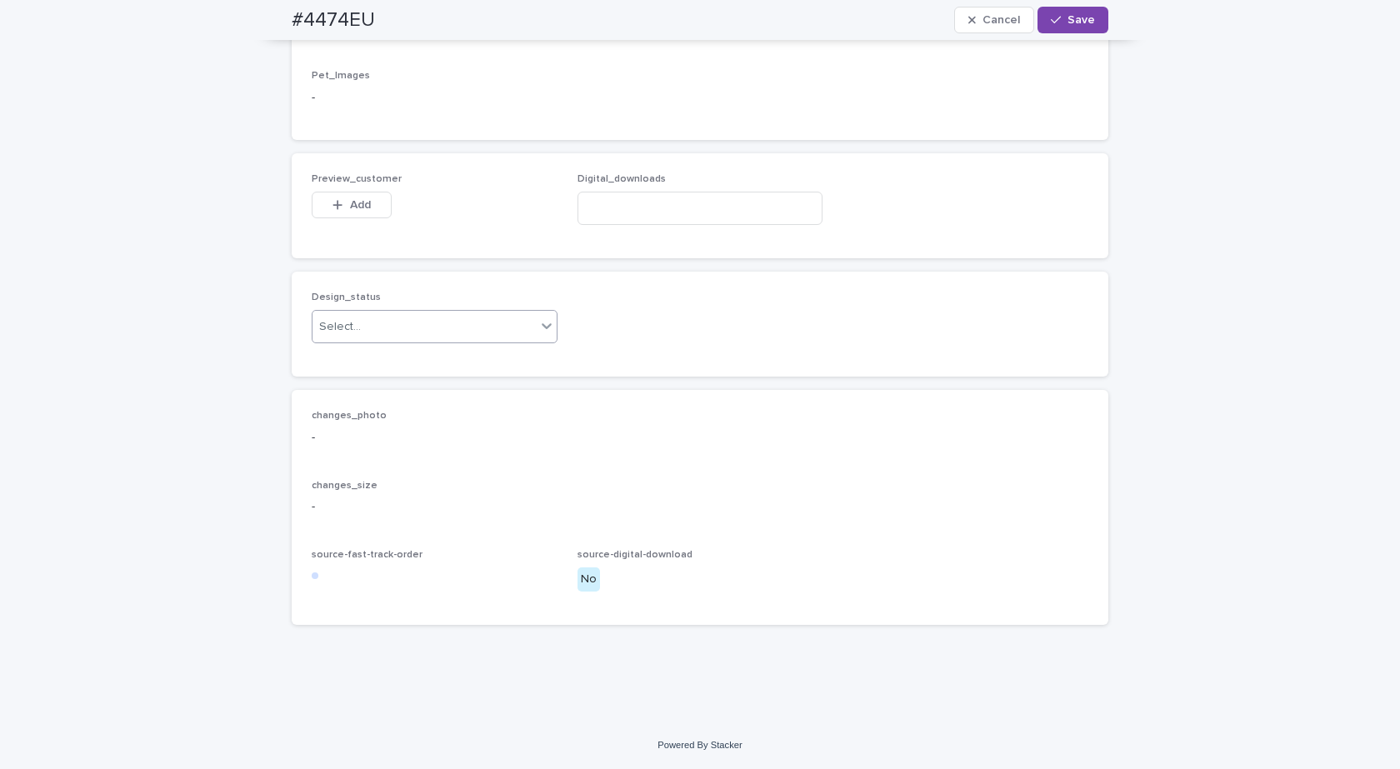
click at [384, 322] on div "Select..." at bounding box center [423, 326] width 223 height 27
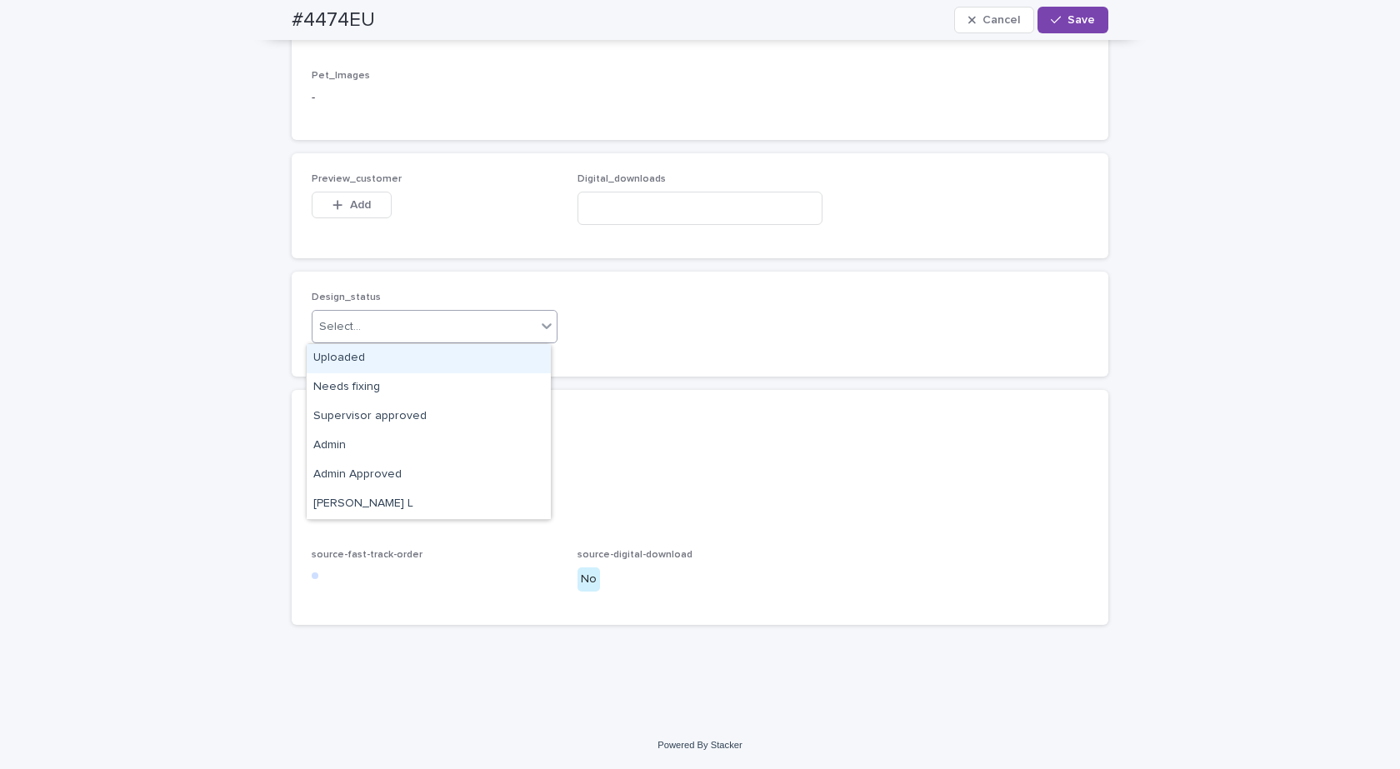
click at [347, 359] on div "Uploaded" at bounding box center [429, 358] width 244 height 29
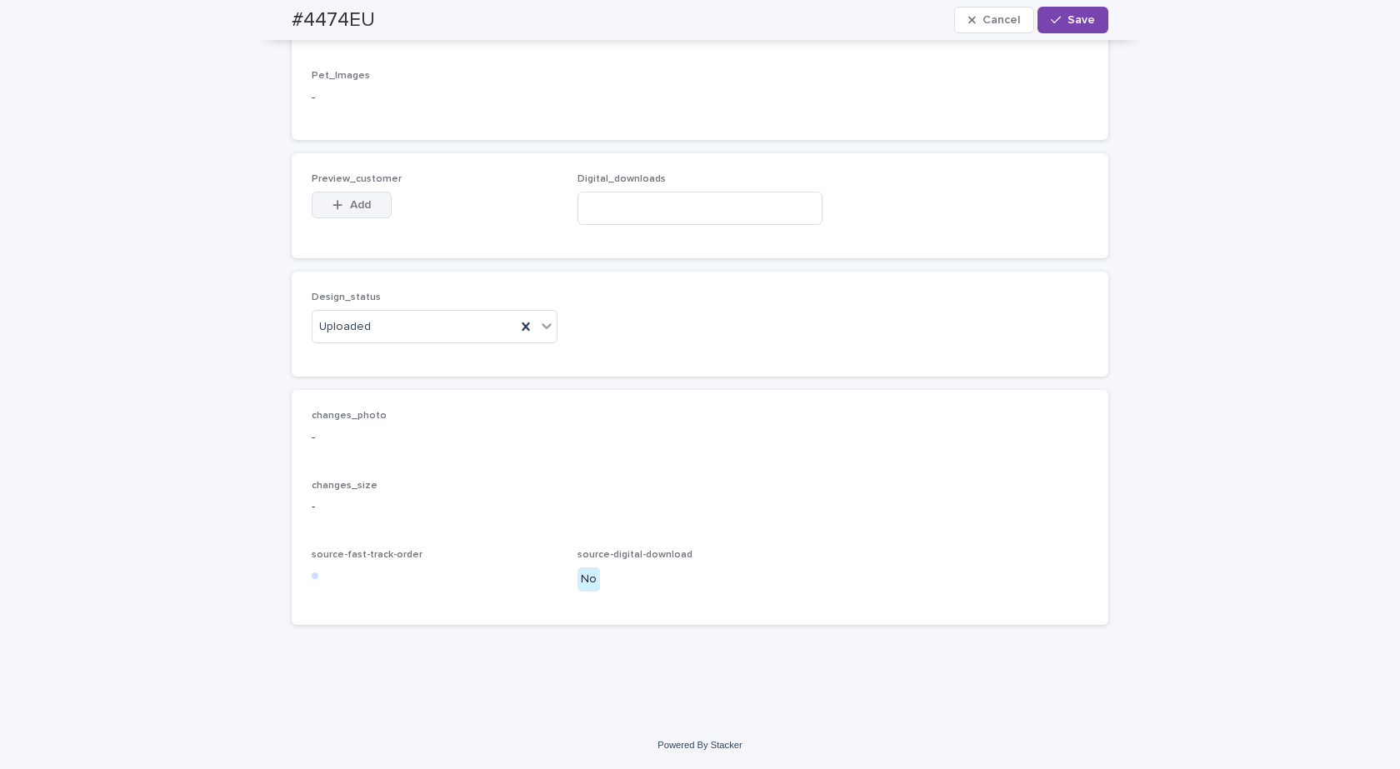
click at [340, 203] on div "button" at bounding box center [340, 205] width 17 height 12
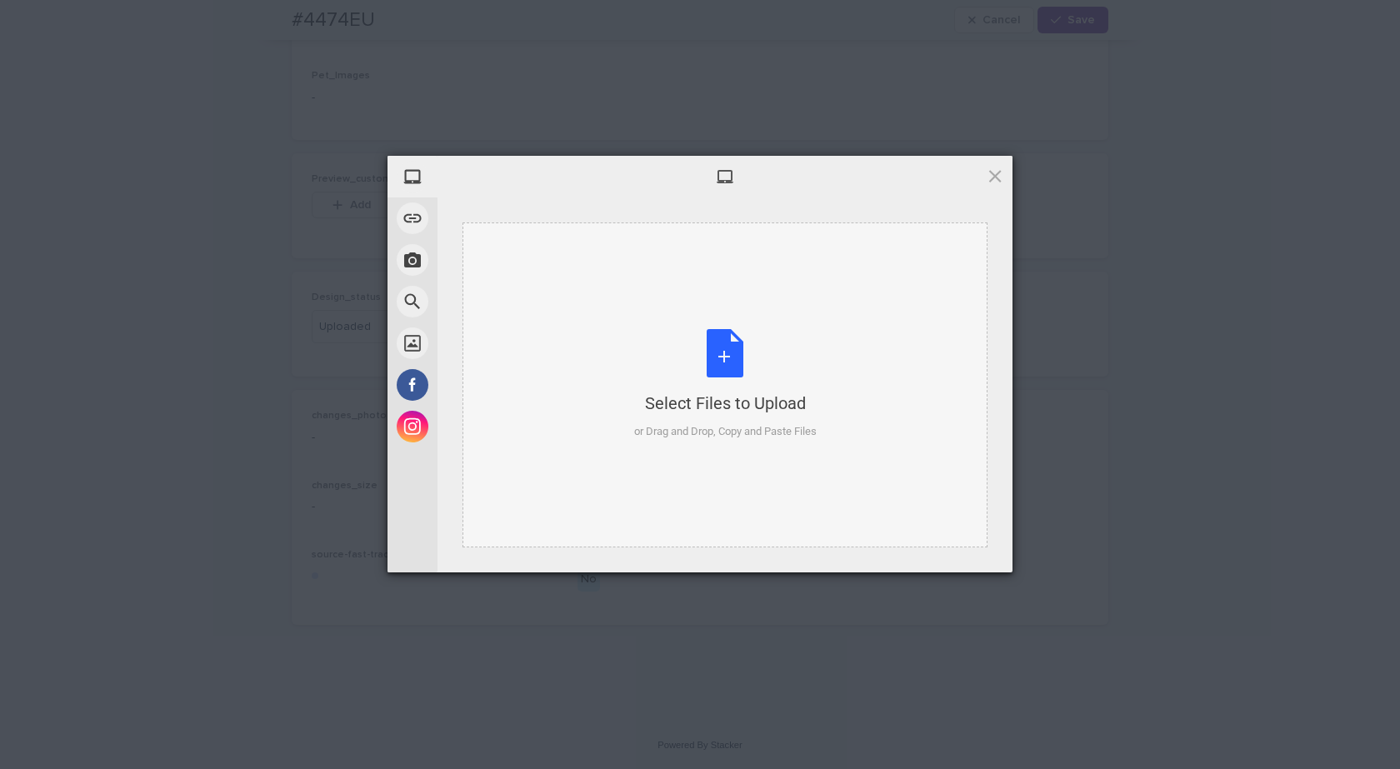
click at [850, 415] on div "Select Files to Upload or Drag and Drop, Copy and Paste Files" at bounding box center [724, 384] width 525 height 325
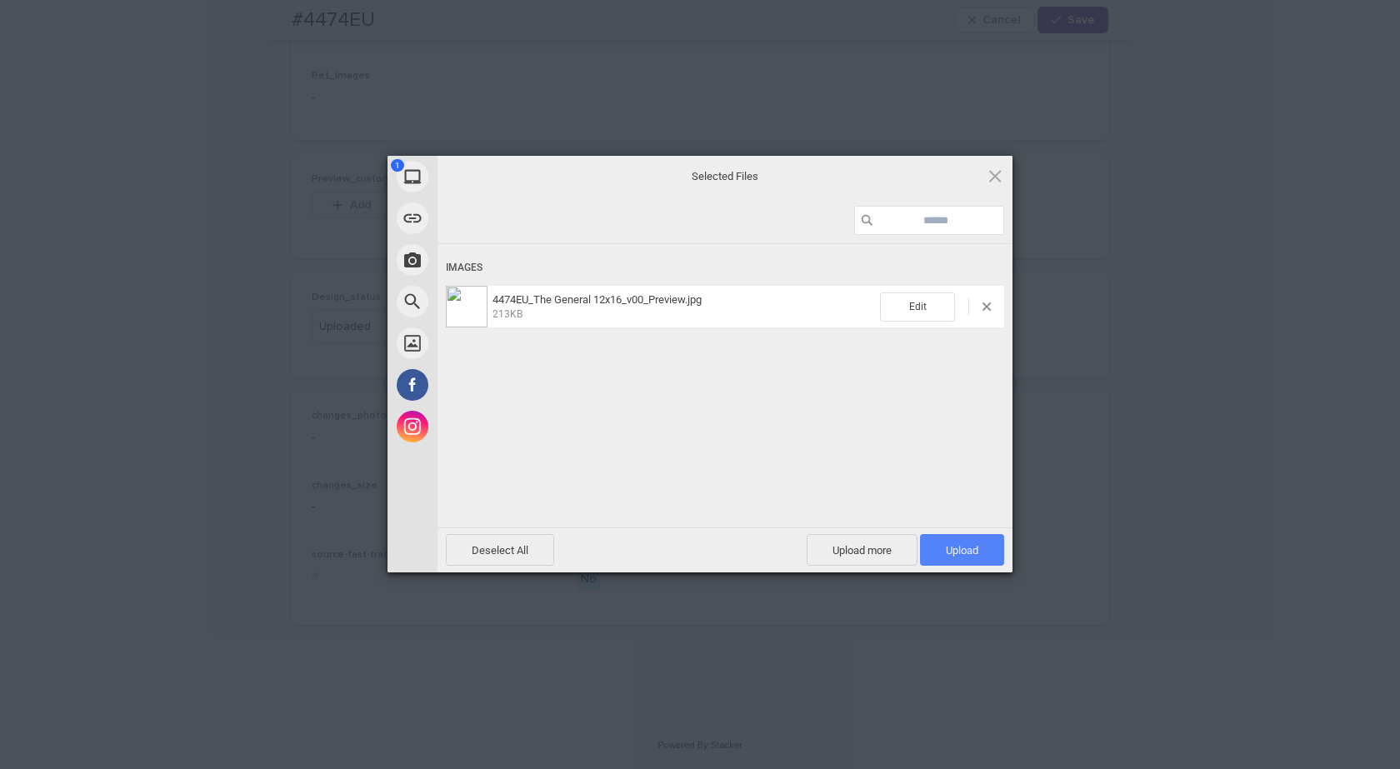
click at [951, 547] on span "Upload 1" at bounding box center [962, 550] width 32 height 12
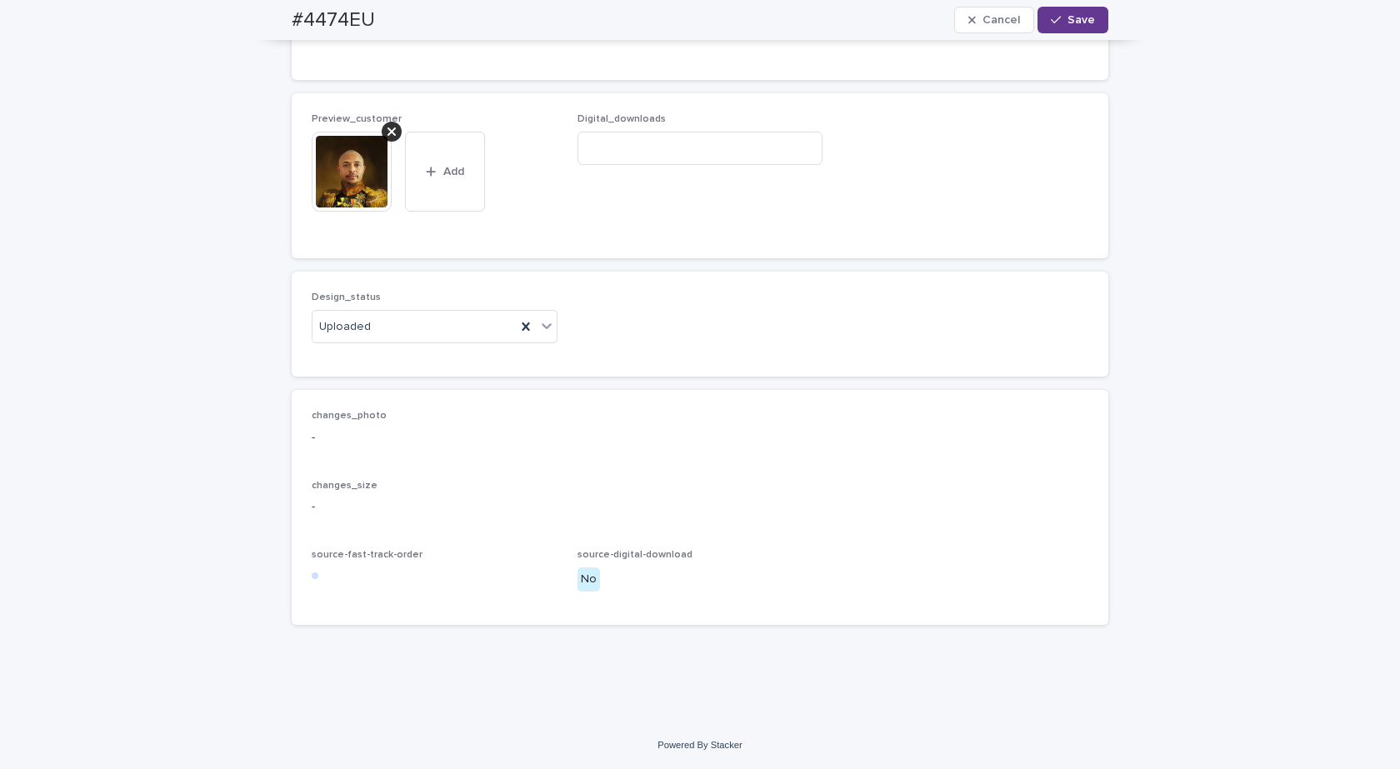
click at [1075, 15] on span "Save" at bounding box center [1080, 20] width 27 height 12
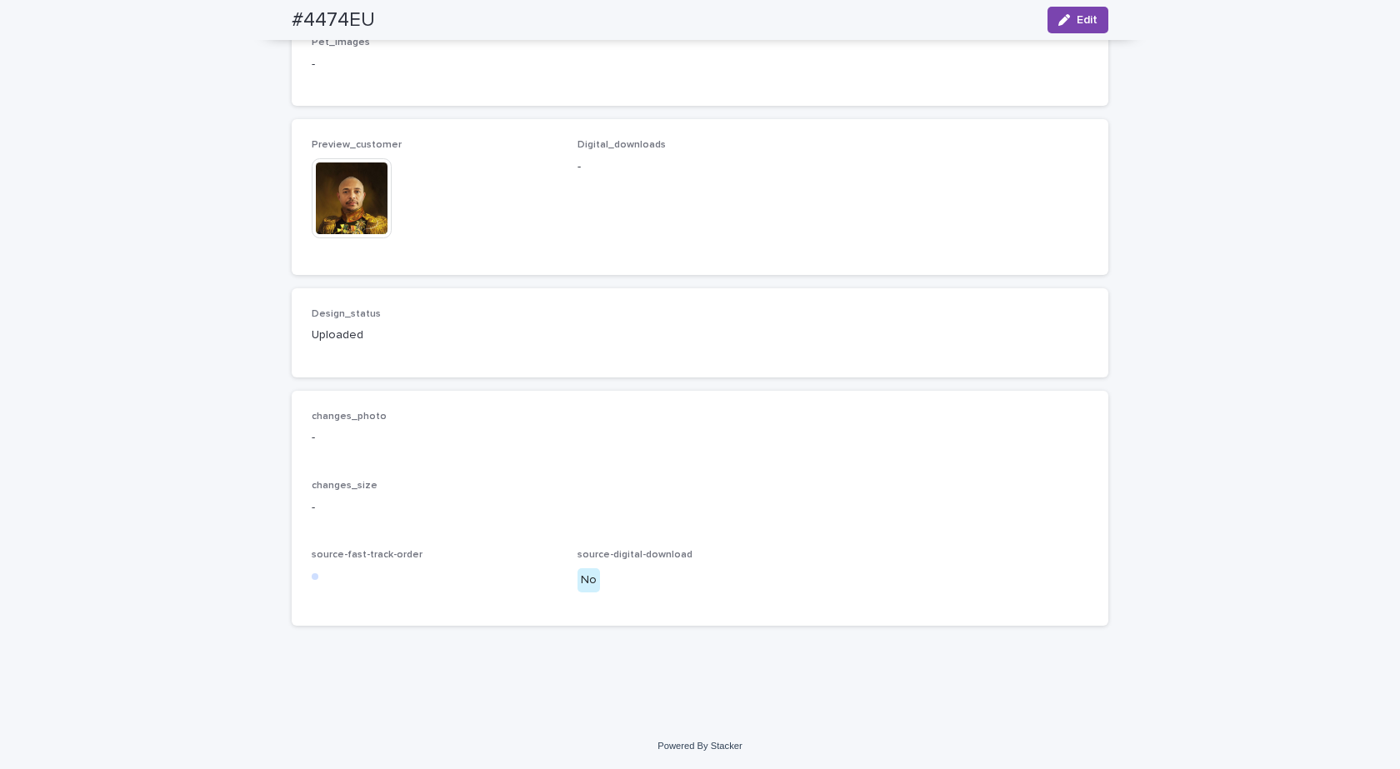
click at [326, 222] on img at bounding box center [352, 198] width 80 height 80
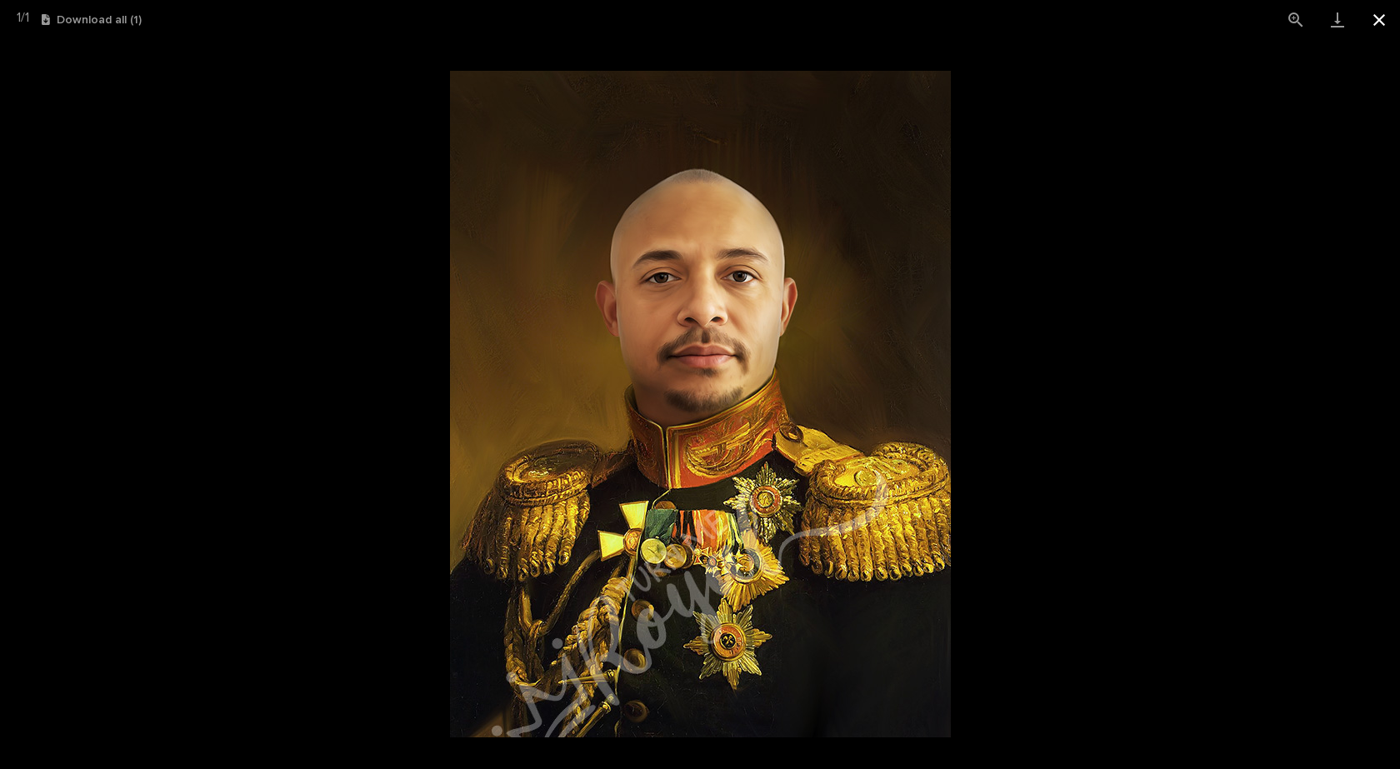
click at [1380, 17] on button "Close gallery" at bounding box center [1379, 19] width 42 height 39
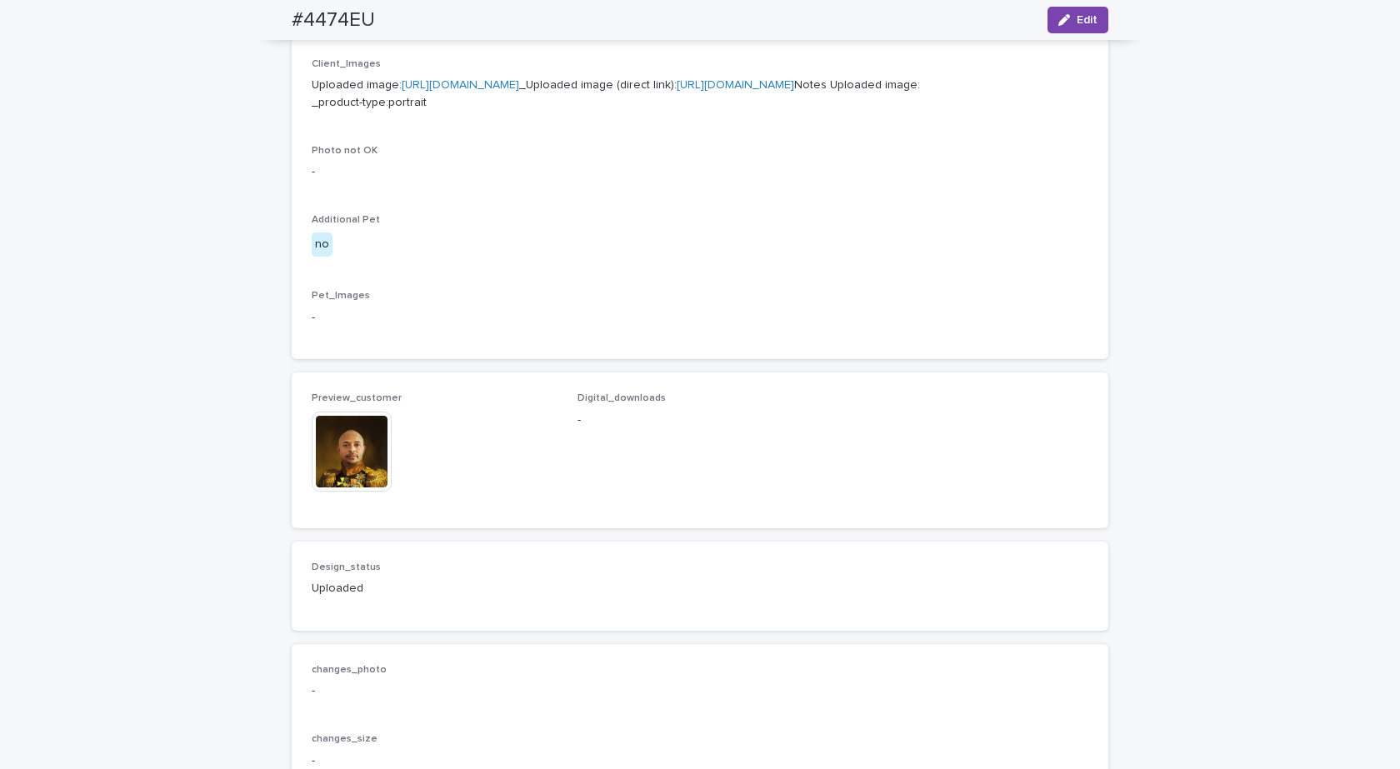
scroll to position [959, 0]
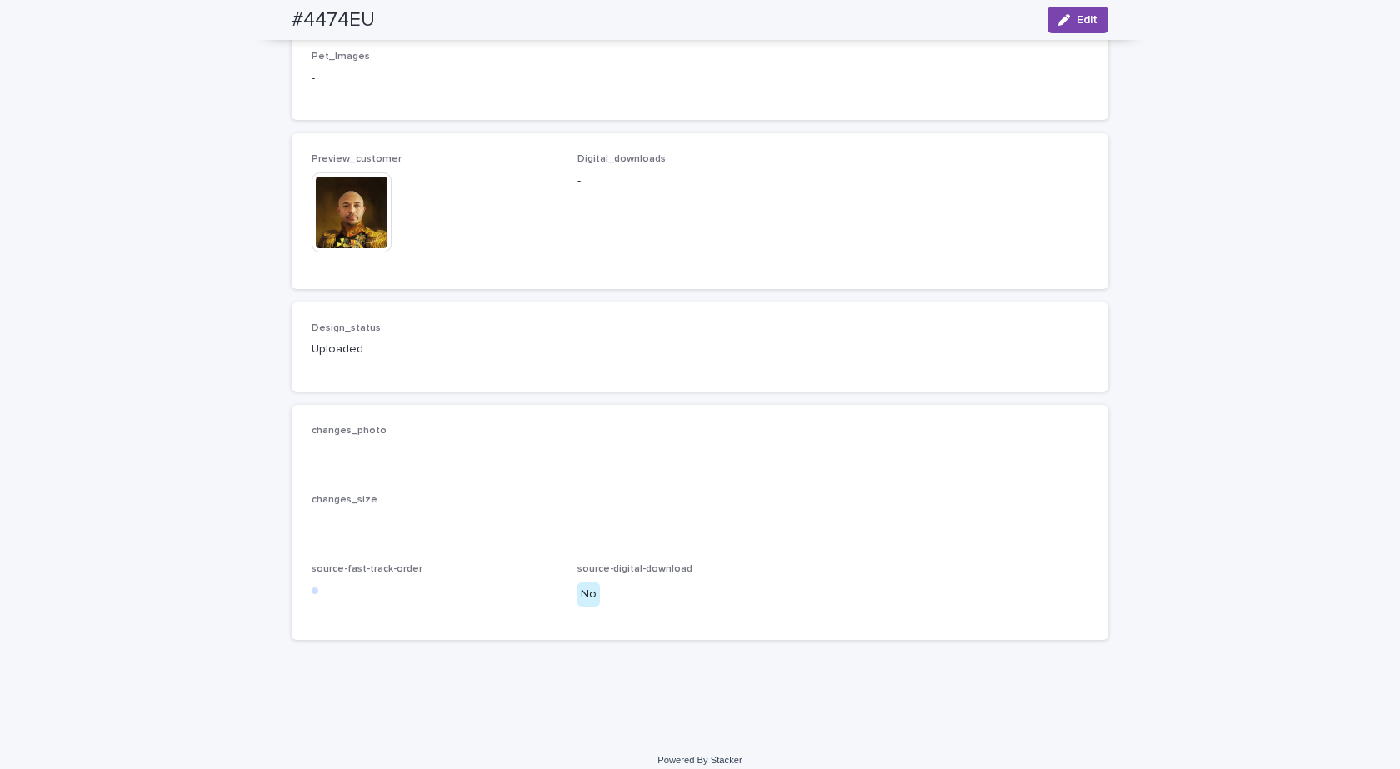
click at [319, 252] on img at bounding box center [352, 212] width 80 height 80
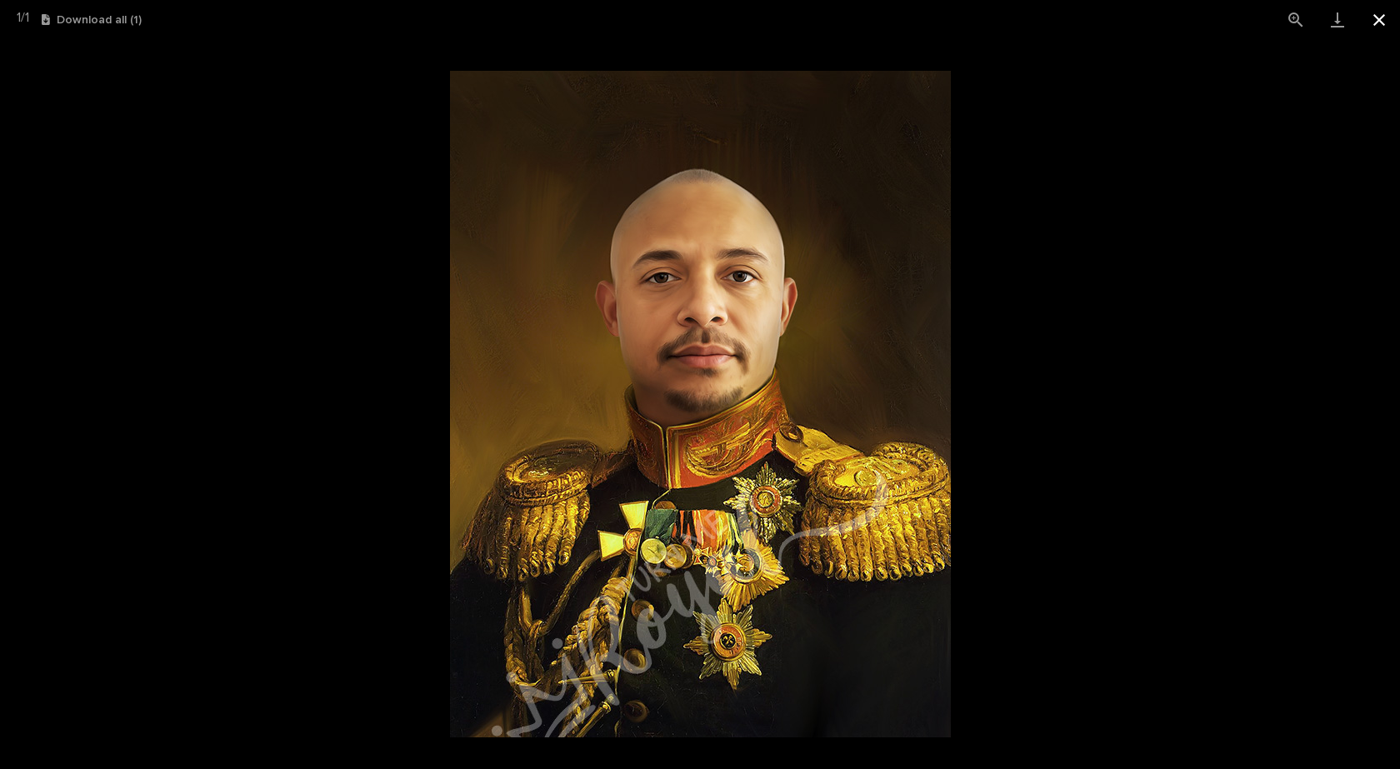
click at [1381, 20] on button "Close gallery" at bounding box center [1379, 19] width 42 height 39
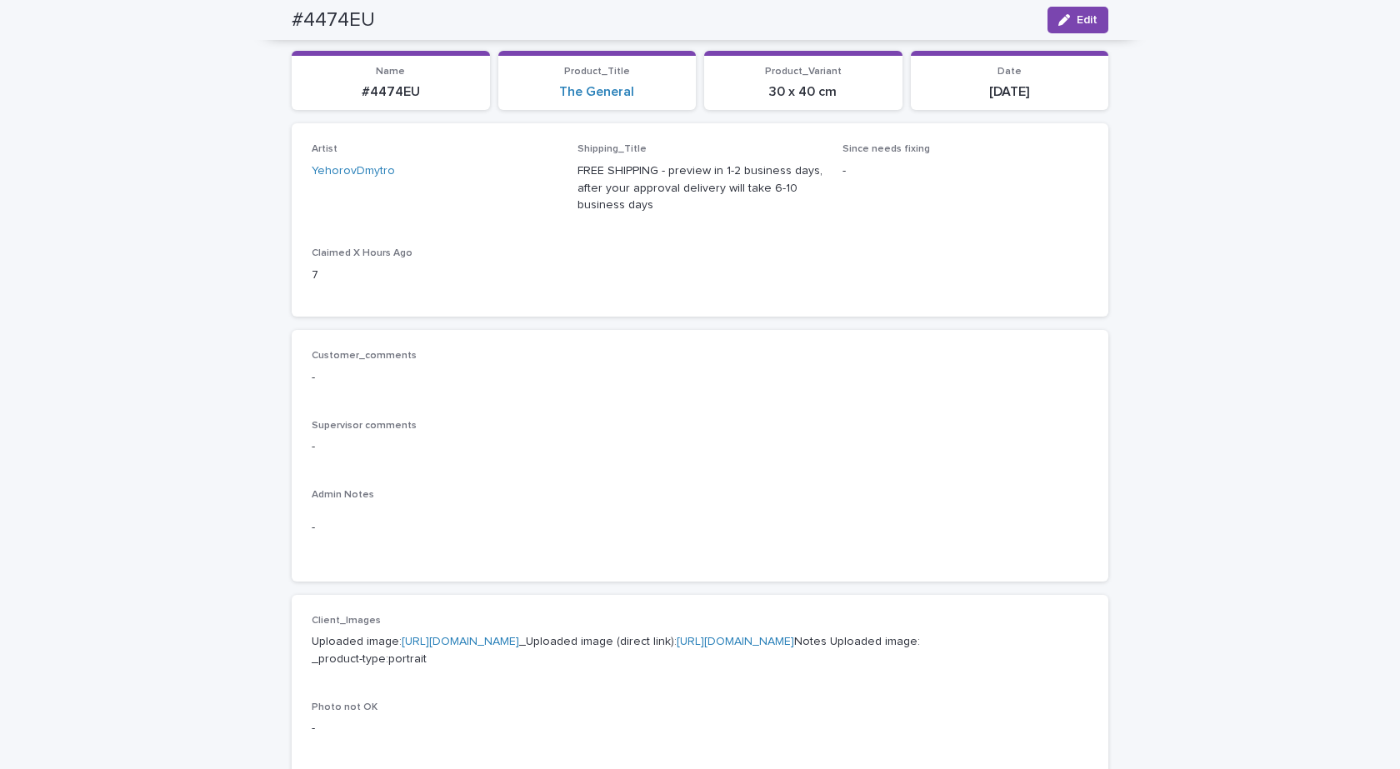
scroll to position [0, 0]
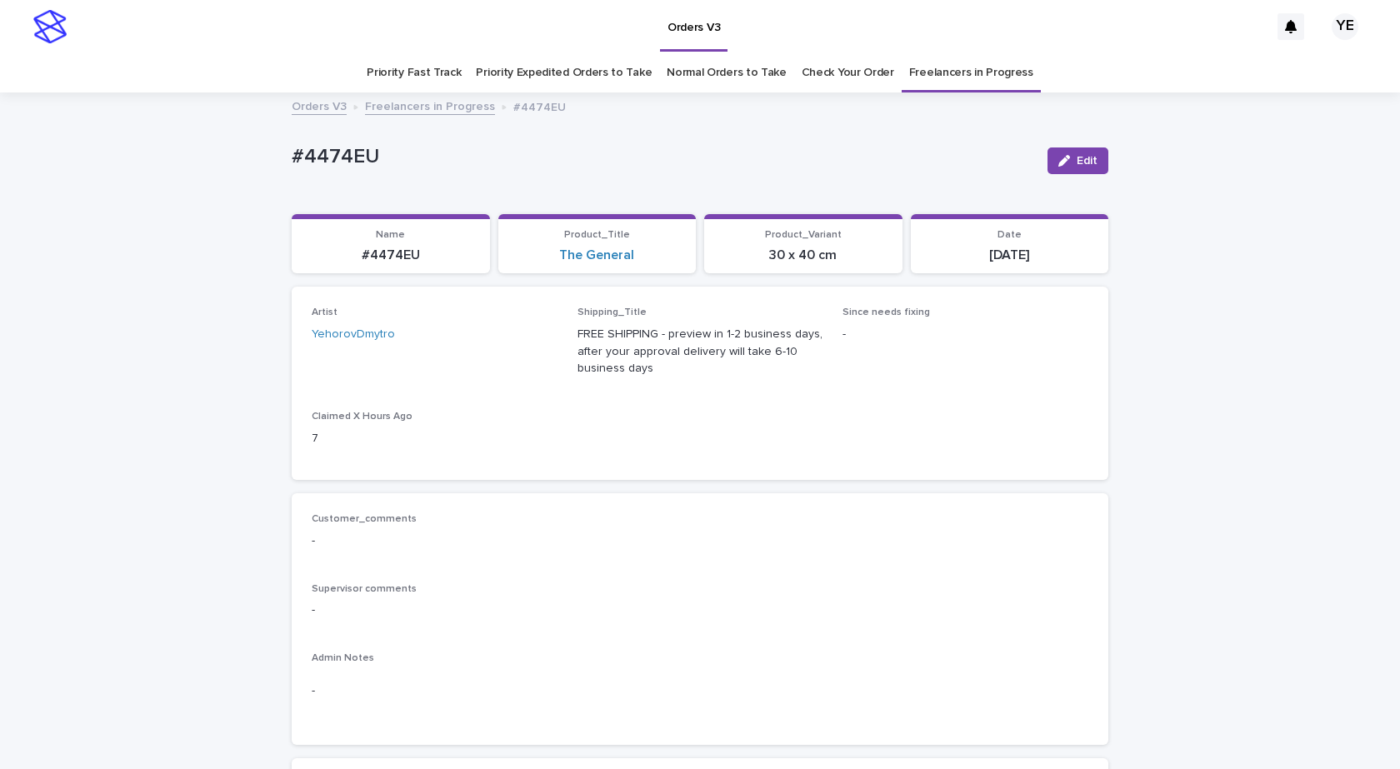
click at [404, 110] on link "Freelancers in Progress" at bounding box center [430, 105] width 130 height 19
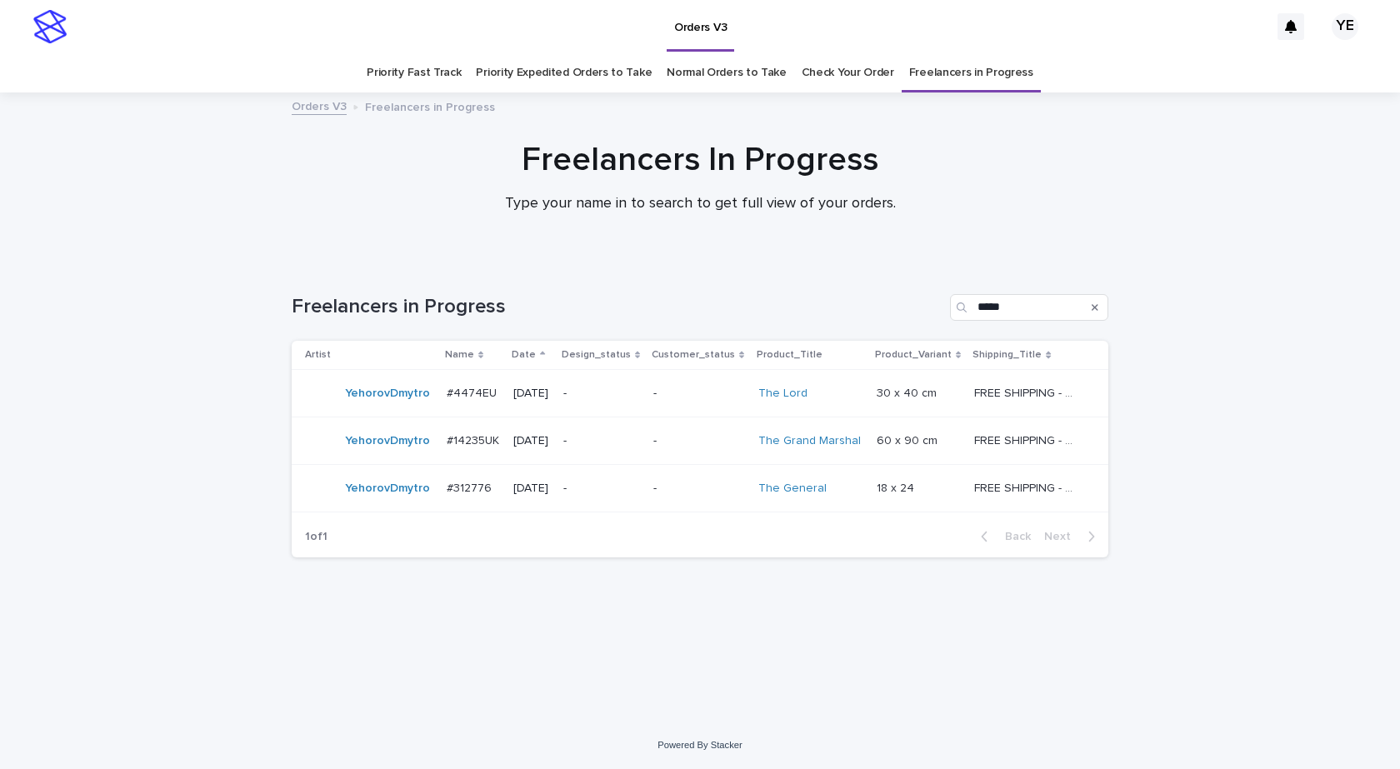
click at [366, 404] on div "YehorovDmytro" at bounding box center [387, 393] width 85 height 27
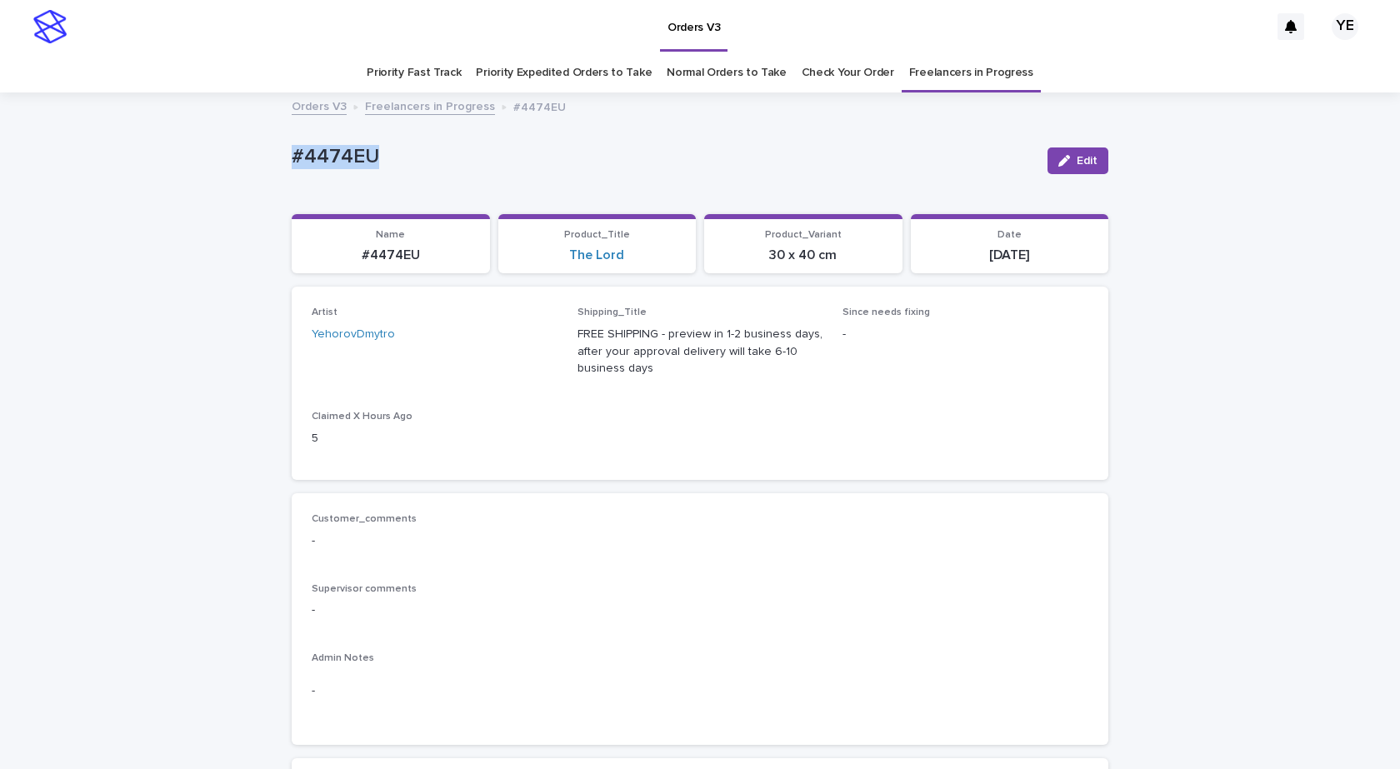
drag, startPoint x: 442, startPoint y: 148, endPoint x: 186, endPoint y: 159, distance: 256.8
copy p "#4474EU"
